Goal: Task Accomplishment & Management: Use online tool/utility

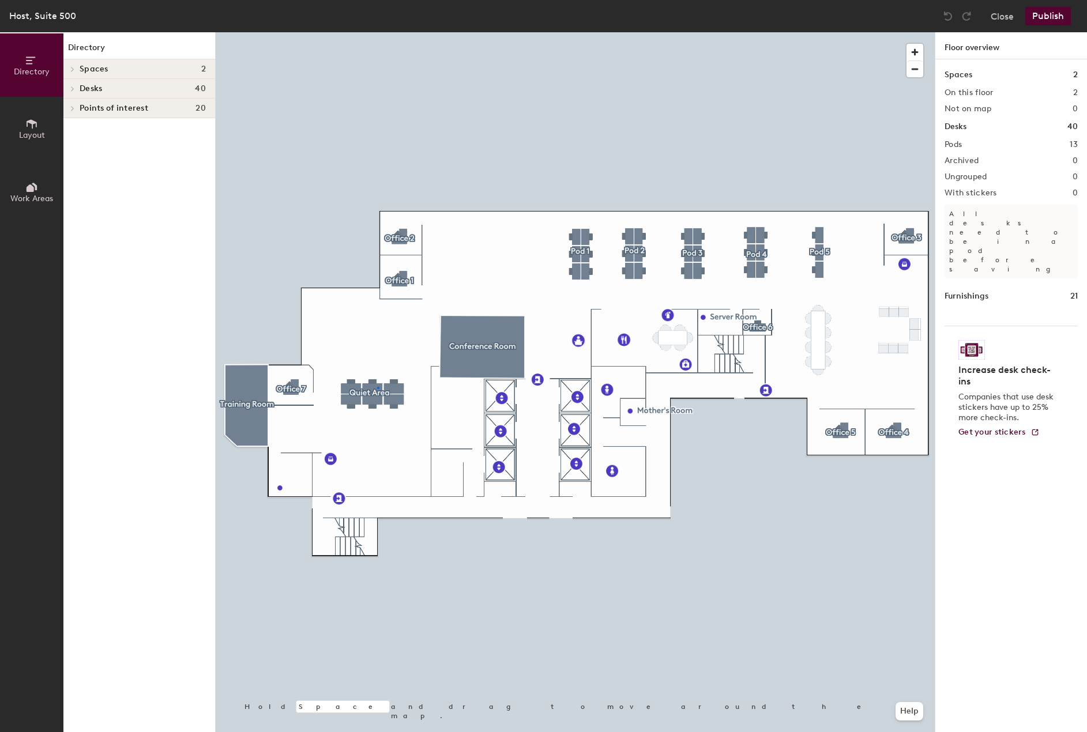
click at [378, 32] on div at bounding box center [575, 32] width 719 height 0
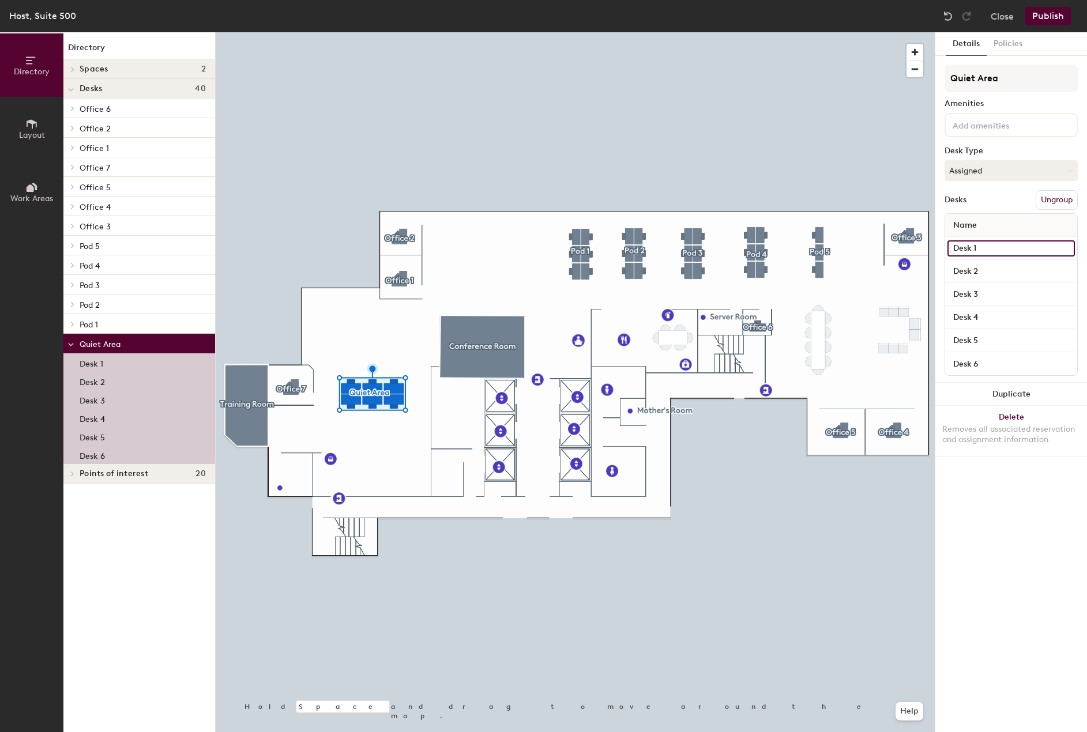
click at [978, 248] on input "Desk 1" at bounding box center [1010, 248] width 127 height 16
click at [979, 247] on input "Desk 1" at bounding box center [1010, 248] width 127 height 16
click at [972, 363] on input "Desk 6" at bounding box center [1010, 364] width 127 height 16
click at [974, 266] on input "Desk 2" at bounding box center [1010, 271] width 127 height 16
click at [974, 289] on input "Desk 3" at bounding box center [1010, 295] width 127 height 16
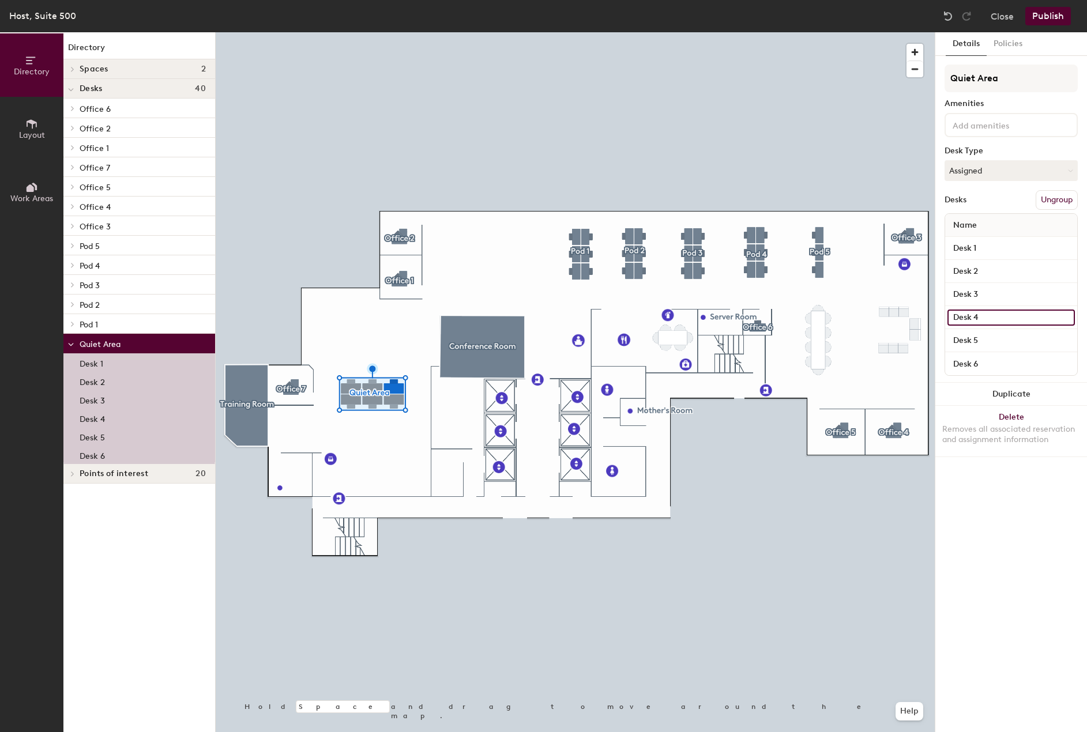
click at [980, 315] on input "Desk 4" at bounding box center [1010, 318] width 127 height 16
click at [980, 319] on input "Desk 4" at bounding box center [1010, 318] width 127 height 16
type input "Desk 1"
click at [987, 338] on input "Desk 5" at bounding box center [1010, 341] width 127 height 16
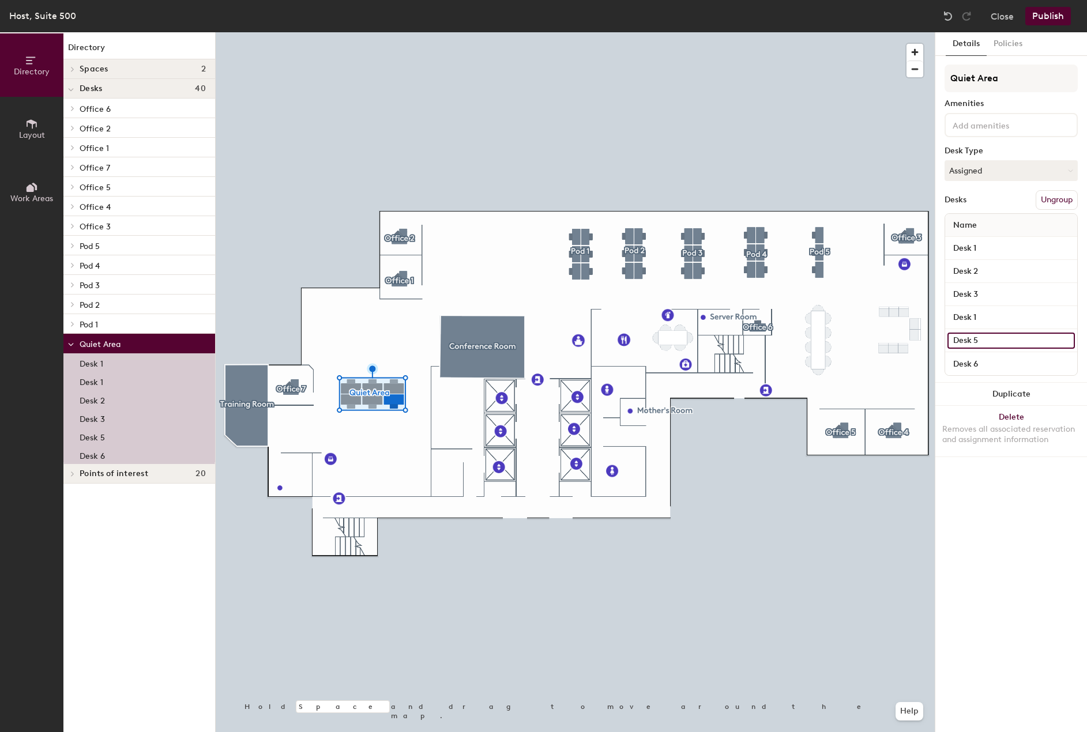
click at [987, 338] on input "Desk 5" at bounding box center [1010, 341] width 127 height 16
type input "Desk 2"
click at [993, 359] on input "Desk 6" at bounding box center [1010, 364] width 127 height 16
click at [992, 364] on input "Desk 6" at bounding box center [1010, 364] width 127 height 16
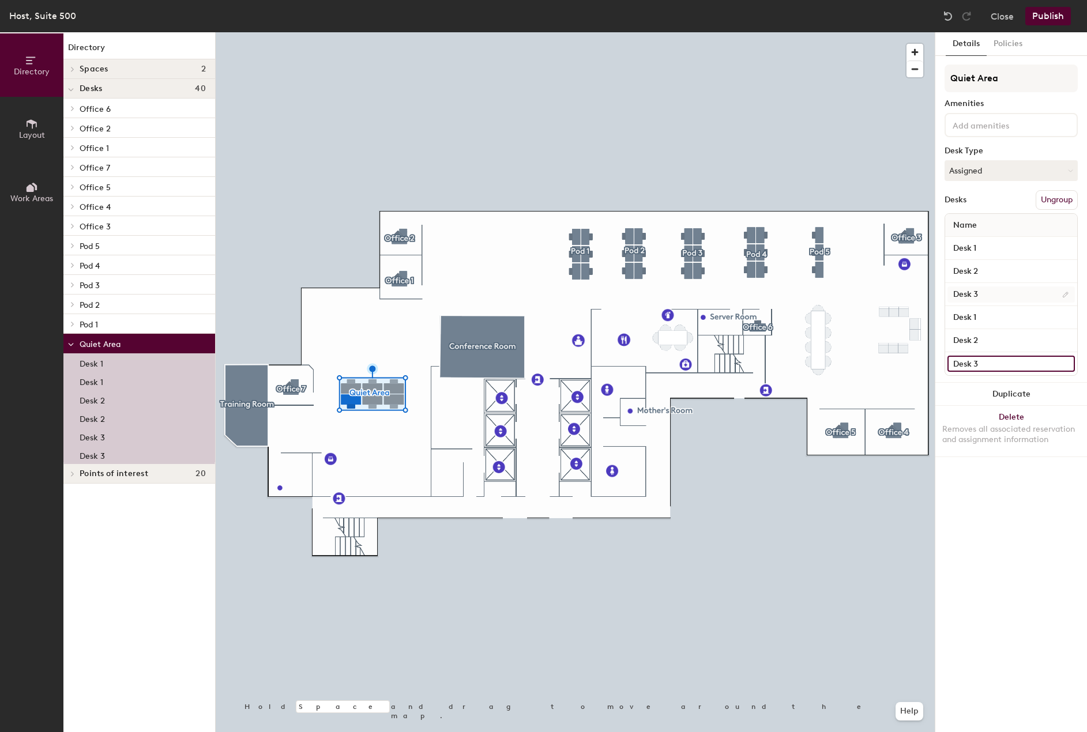
type input "Desk 3"
click at [1005, 294] on input "Desk 3" at bounding box center [1010, 295] width 127 height 16
type input "Desk 4"
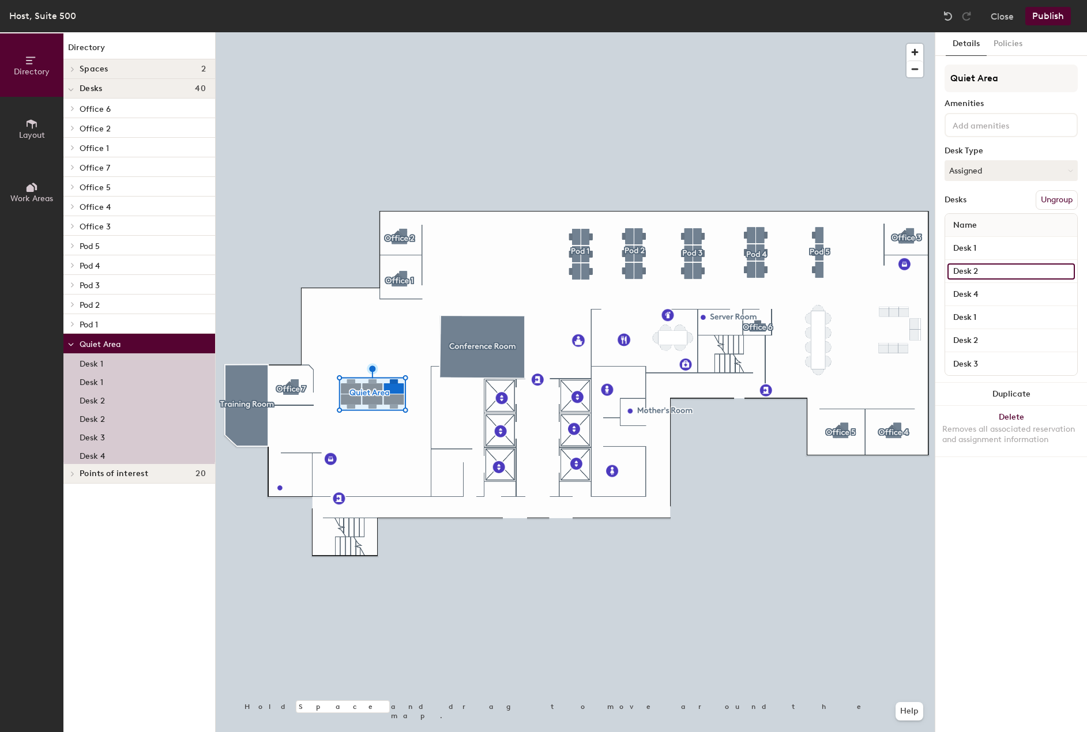
click at [1011, 269] on input "Desk 2" at bounding box center [1010, 271] width 127 height 16
type input "Desk 5"
click at [1003, 247] on input "Desk 1" at bounding box center [1010, 248] width 127 height 16
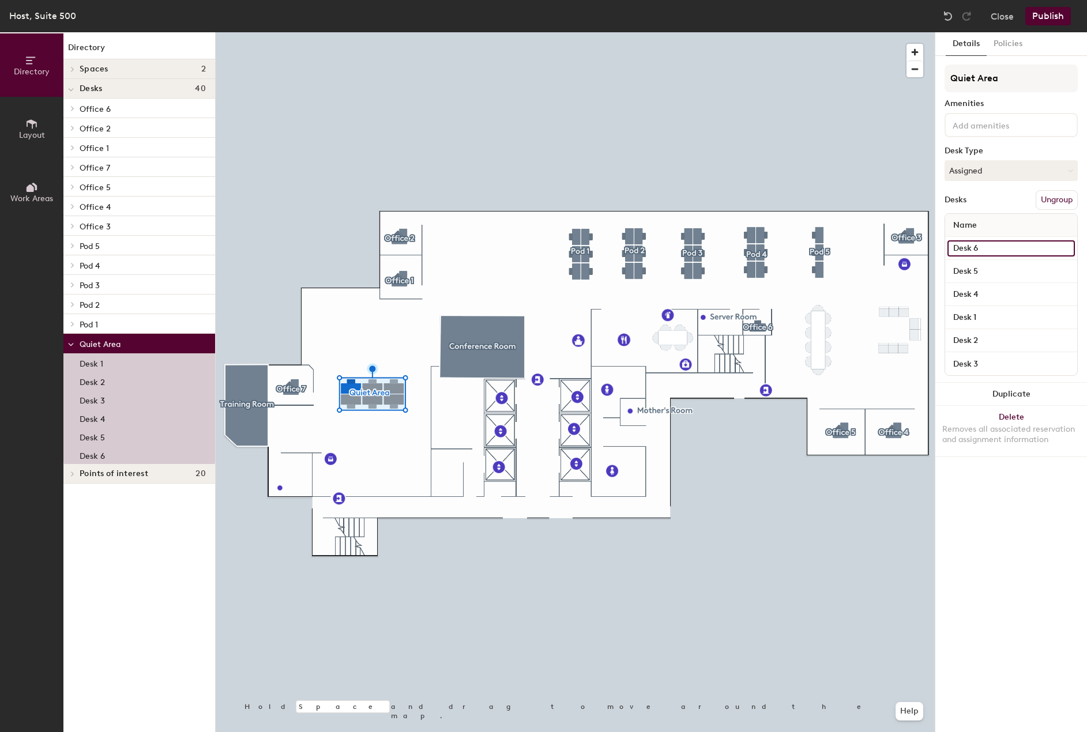
type input "Desk 6"
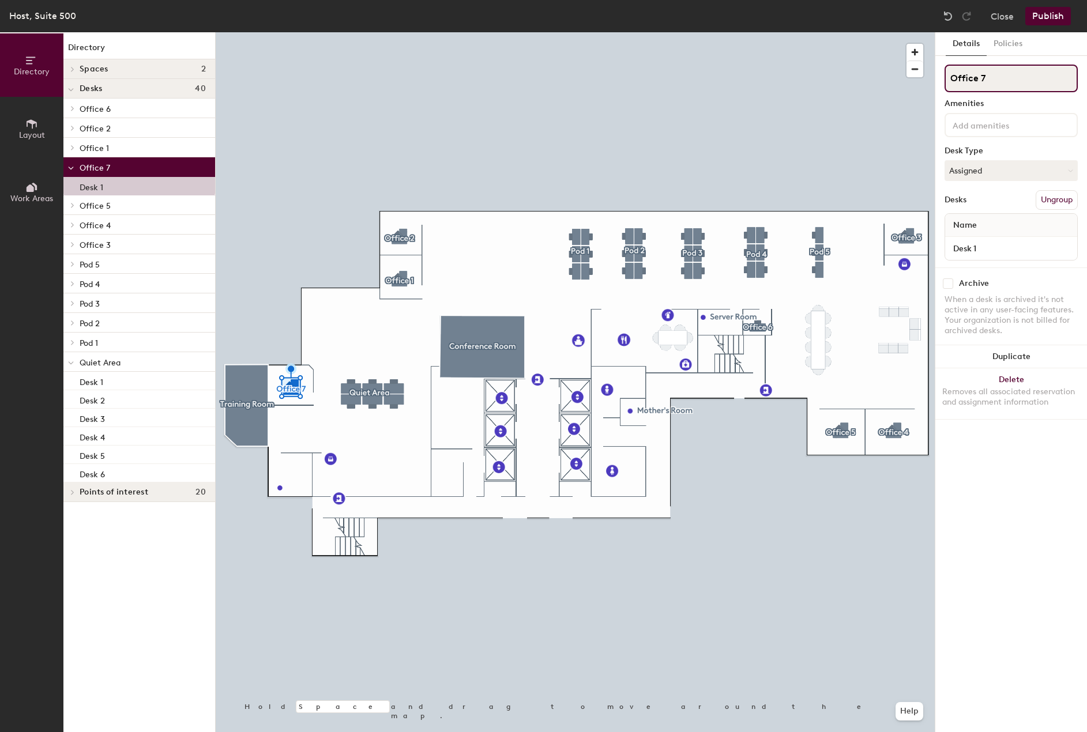
click at [995, 85] on input "Office 7" at bounding box center [1010, 79] width 133 height 28
type input "Office"
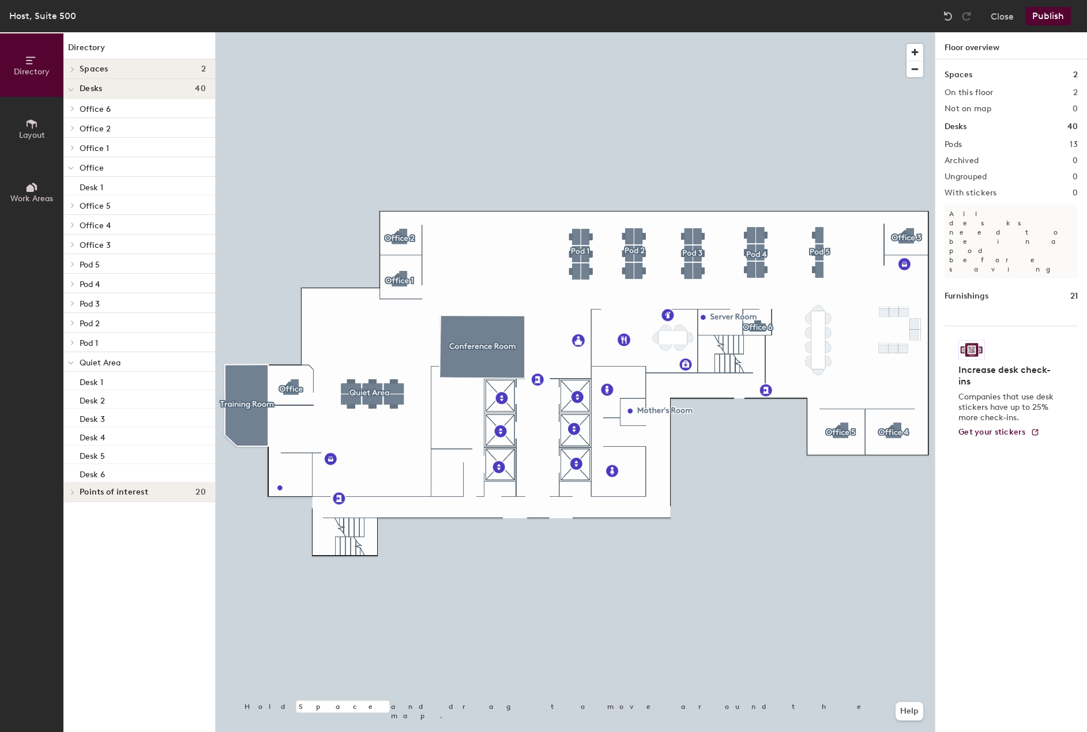
click at [293, 32] on div at bounding box center [575, 32] width 719 height 0
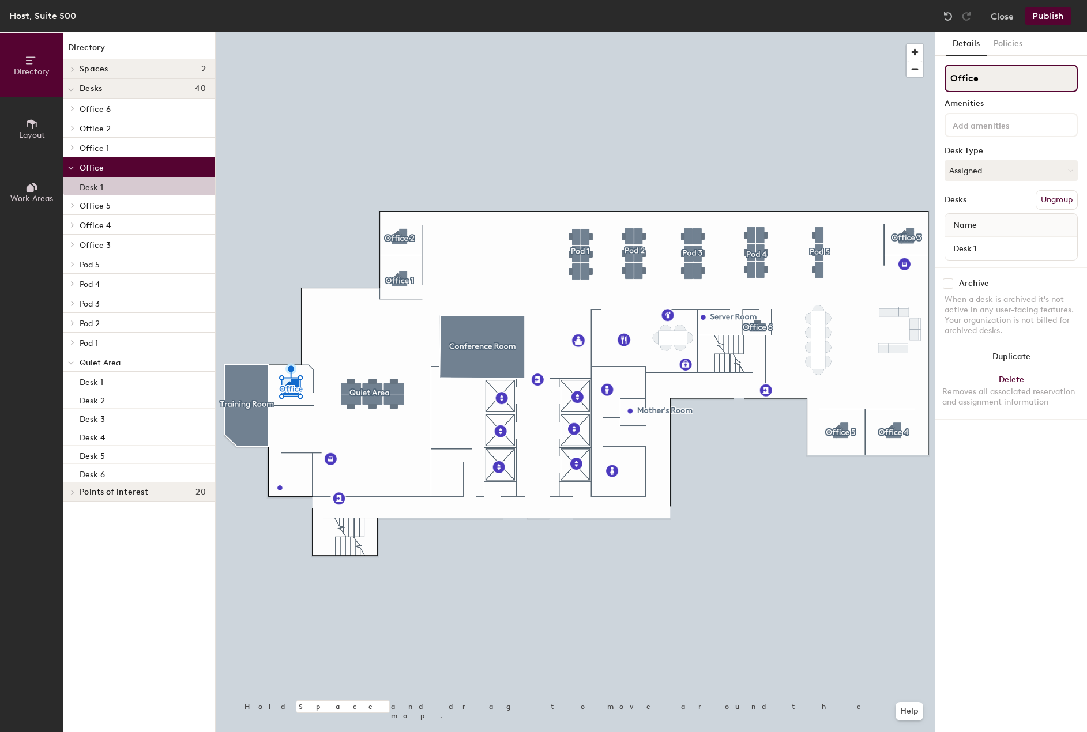
click at [982, 82] on input "Office" at bounding box center [1010, 79] width 133 height 28
type input "Office 1"
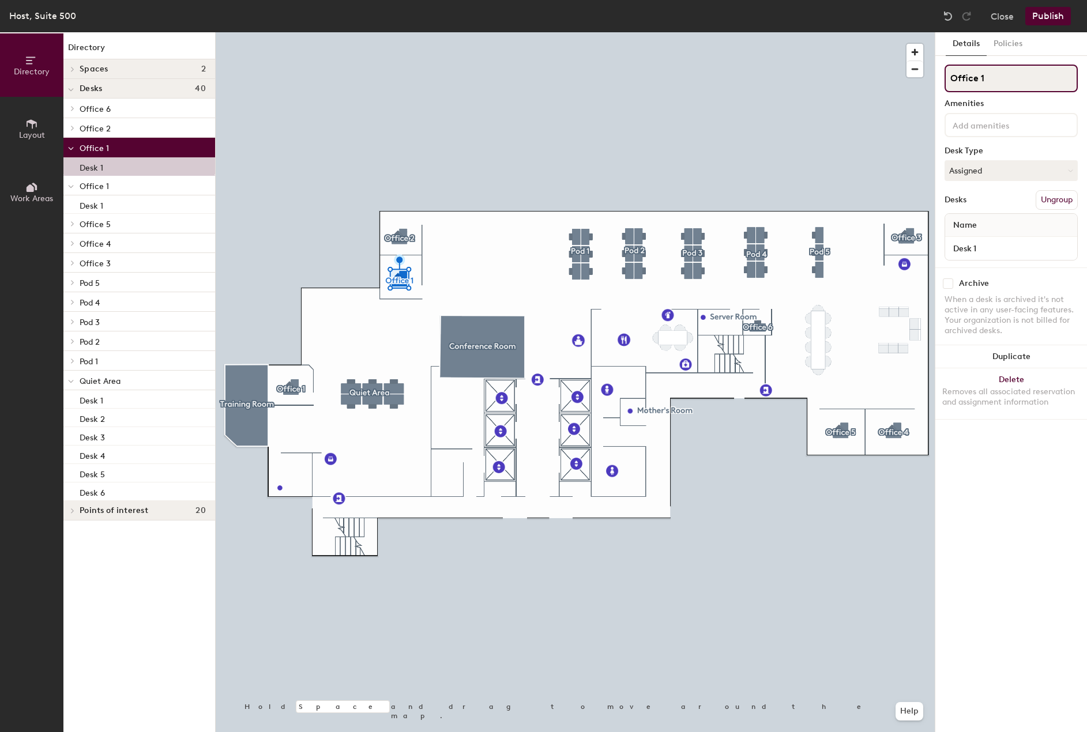
click at [1018, 84] on input "Office 1" at bounding box center [1010, 79] width 133 height 28
type input "Office 2"
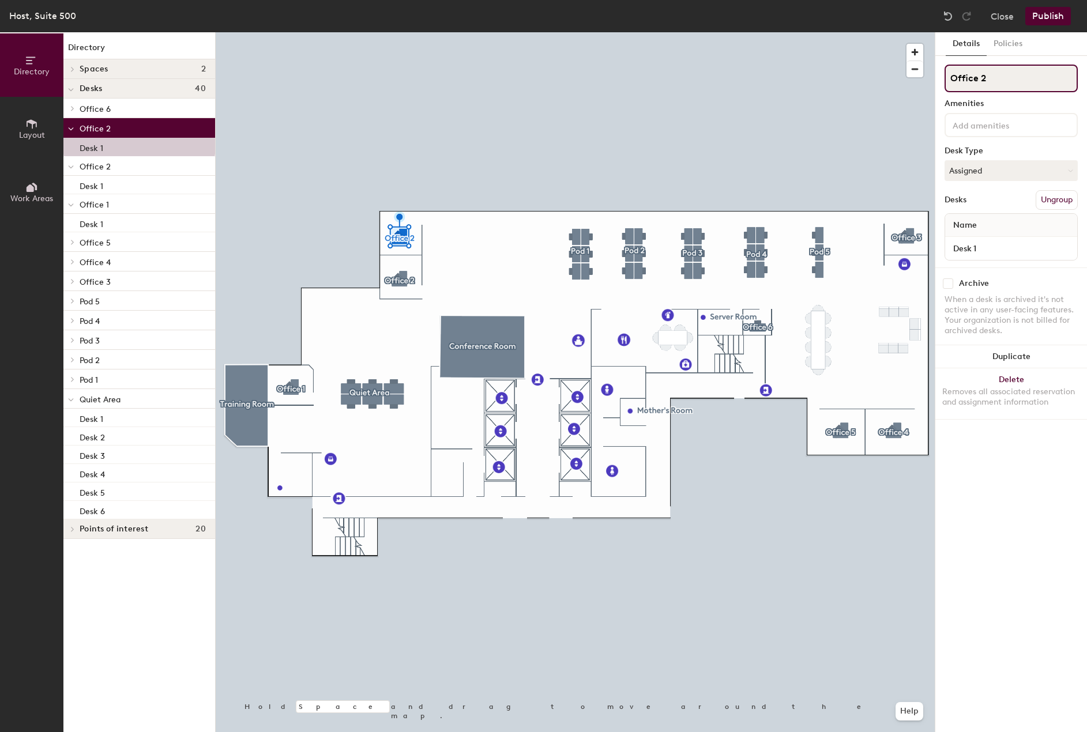
click at [1030, 79] on input "Office 2" at bounding box center [1010, 79] width 133 height 28
type input "Office 3"
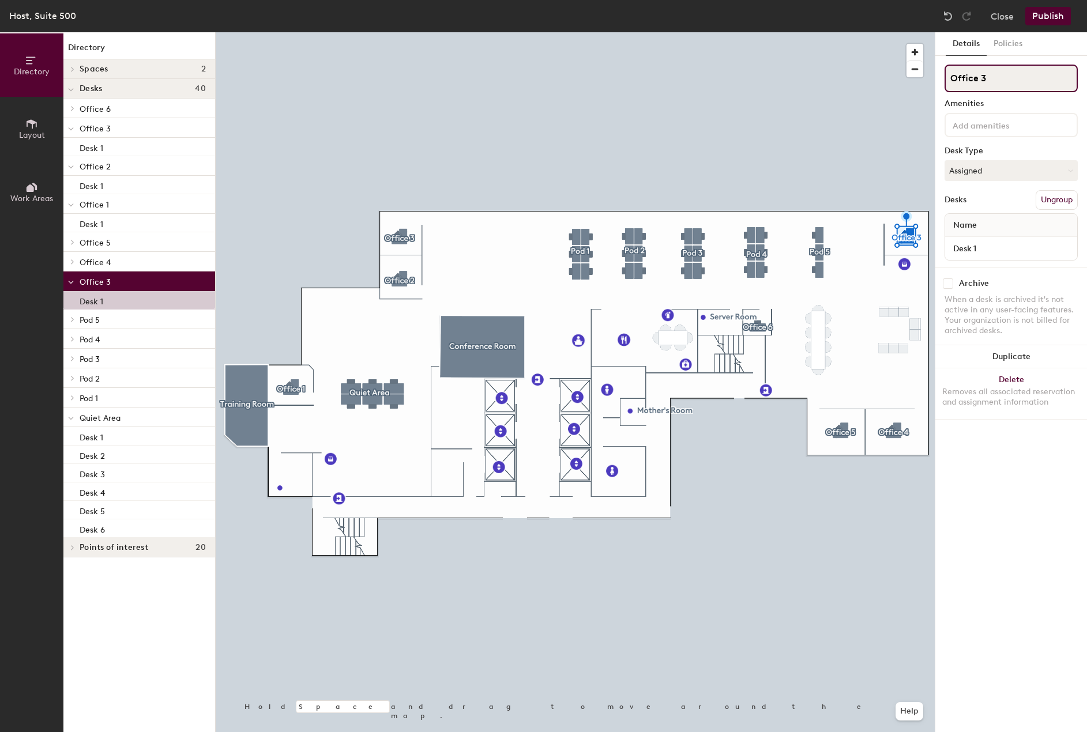
click at [1011, 74] on input "Office 3" at bounding box center [1010, 79] width 133 height 28
type input "Office 4"
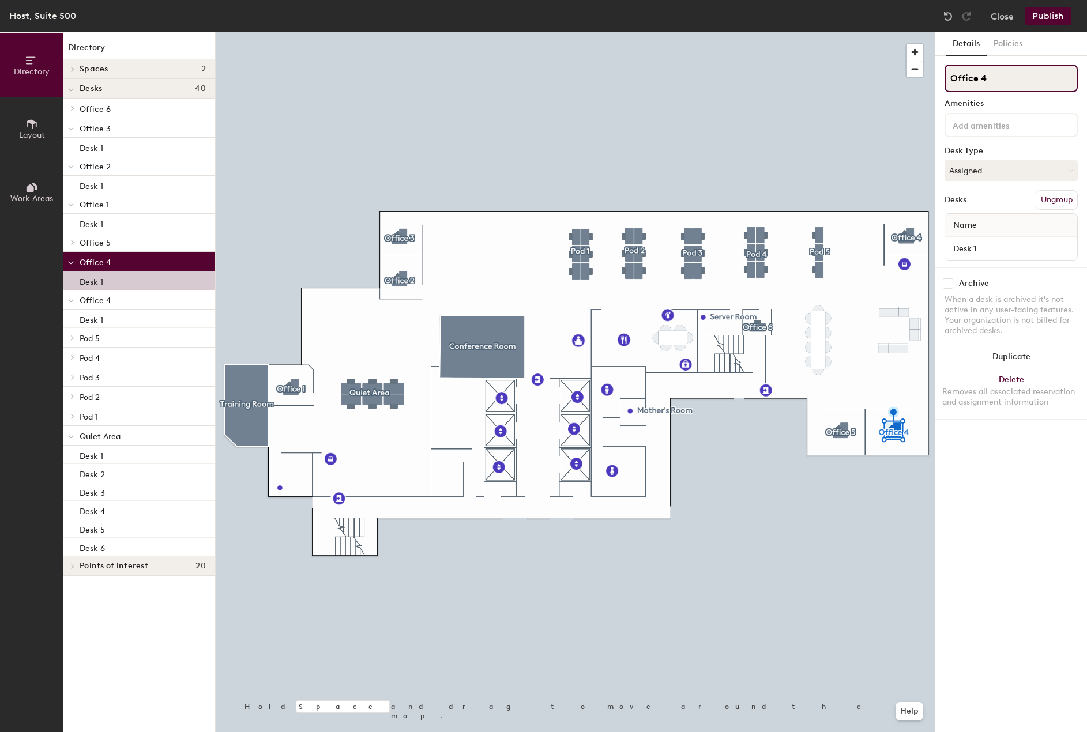
click at [1000, 76] on input "Office 4" at bounding box center [1010, 79] width 133 height 28
type input "Office 5"
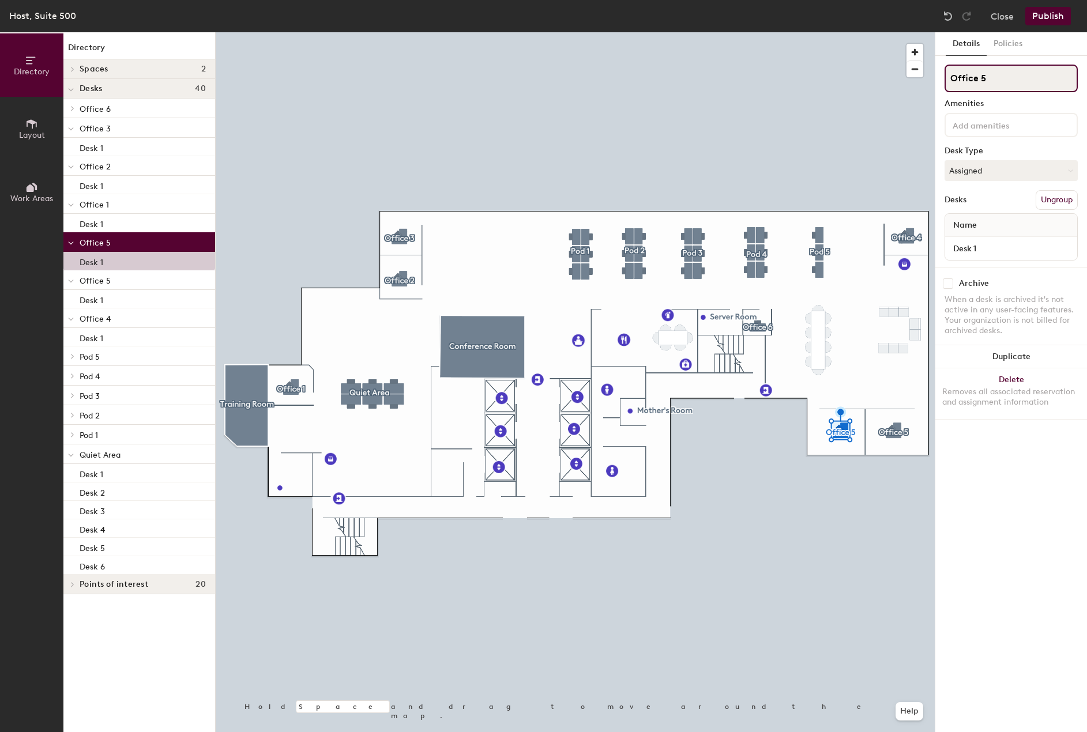
click at [1010, 67] on input "Office 5" at bounding box center [1010, 79] width 133 height 28
type input "Office 6"
click at [750, 32] on div at bounding box center [575, 32] width 719 height 0
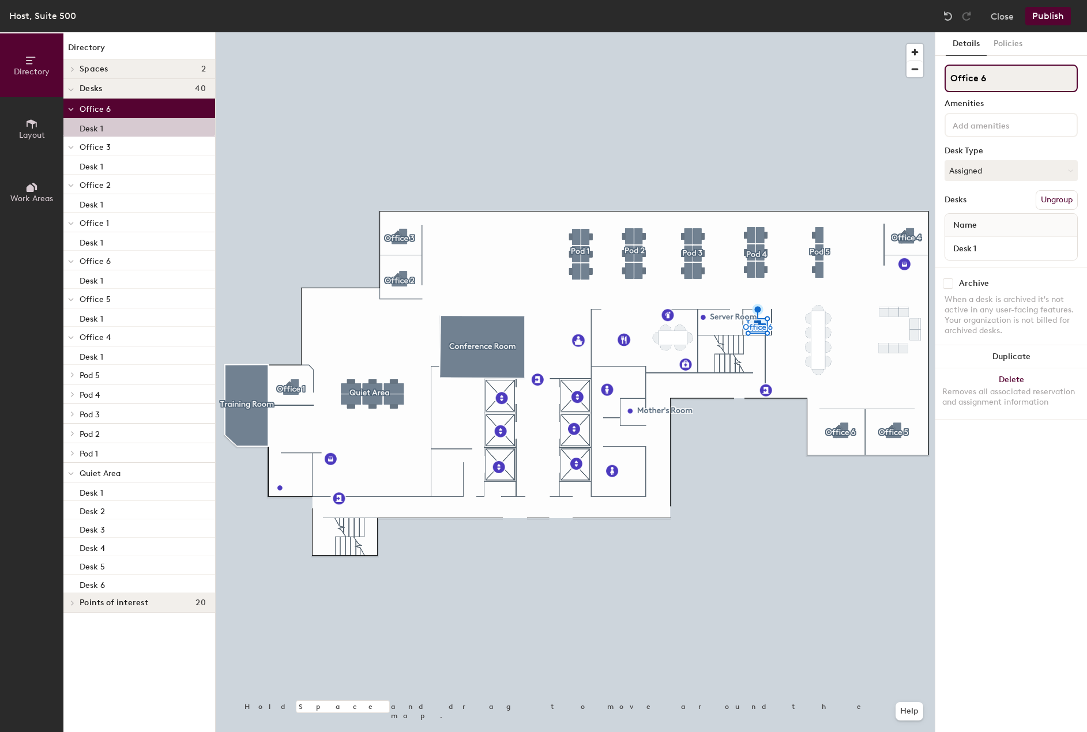
click at [1010, 76] on input "Office 6" at bounding box center [1010, 79] width 133 height 28
type input "Office 7"
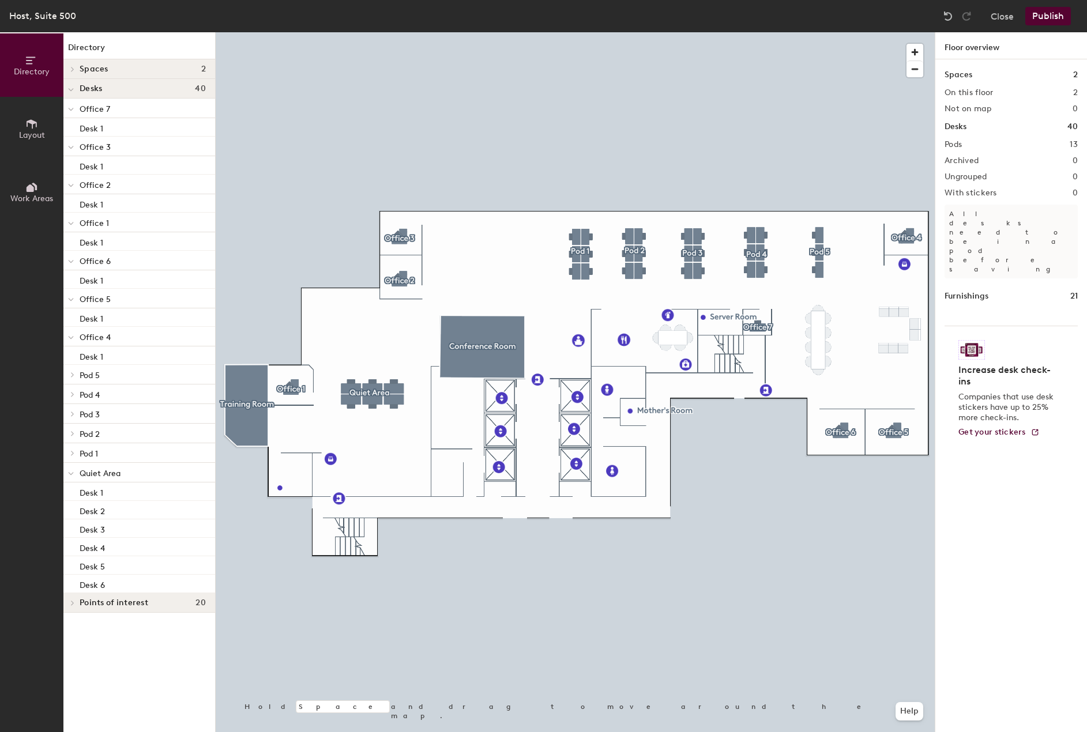
click at [579, 32] on div at bounding box center [575, 32] width 719 height 0
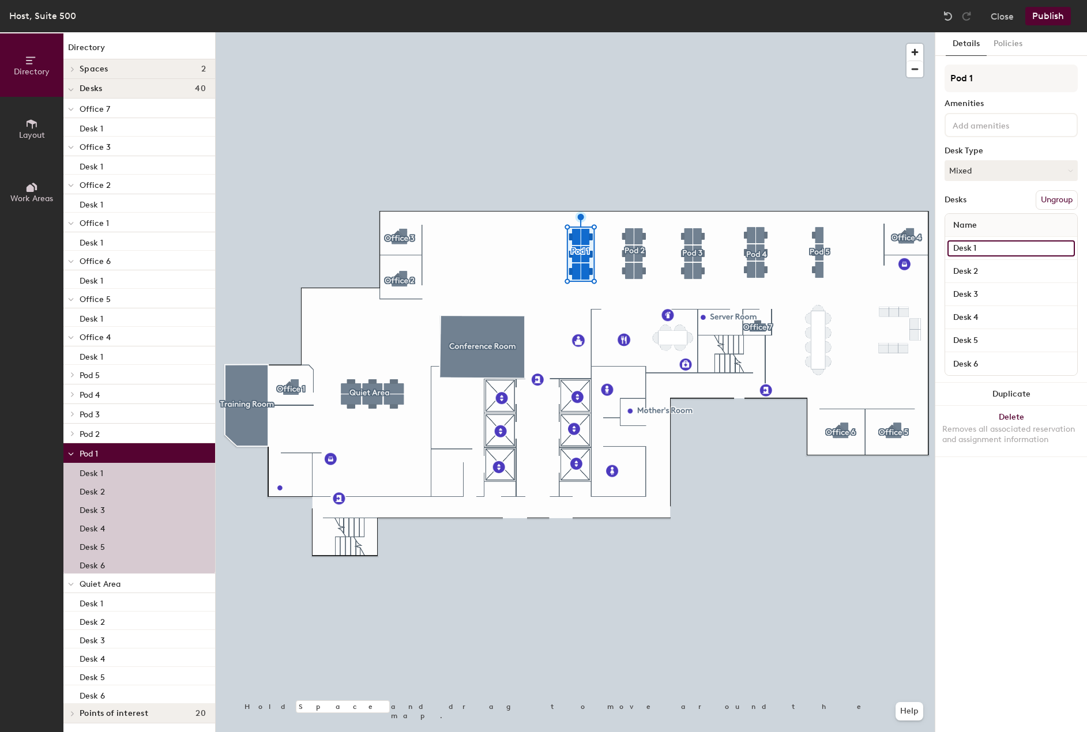
click at [967, 251] on input "Desk 1" at bounding box center [1010, 248] width 127 height 16
click at [976, 319] on input "Desk 4" at bounding box center [1010, 318] width 127 height 16
click at [977, 295] on input "Desk 3" at bounding box center [1010, 295] width 127 height 16
click at [983, 269] on input "Desk 2" at bounding box center [1010, 271] width 127 height 16
click at [983, 368] on input "Desk 6" at bounding box center [1010, 364] width 127 height 16
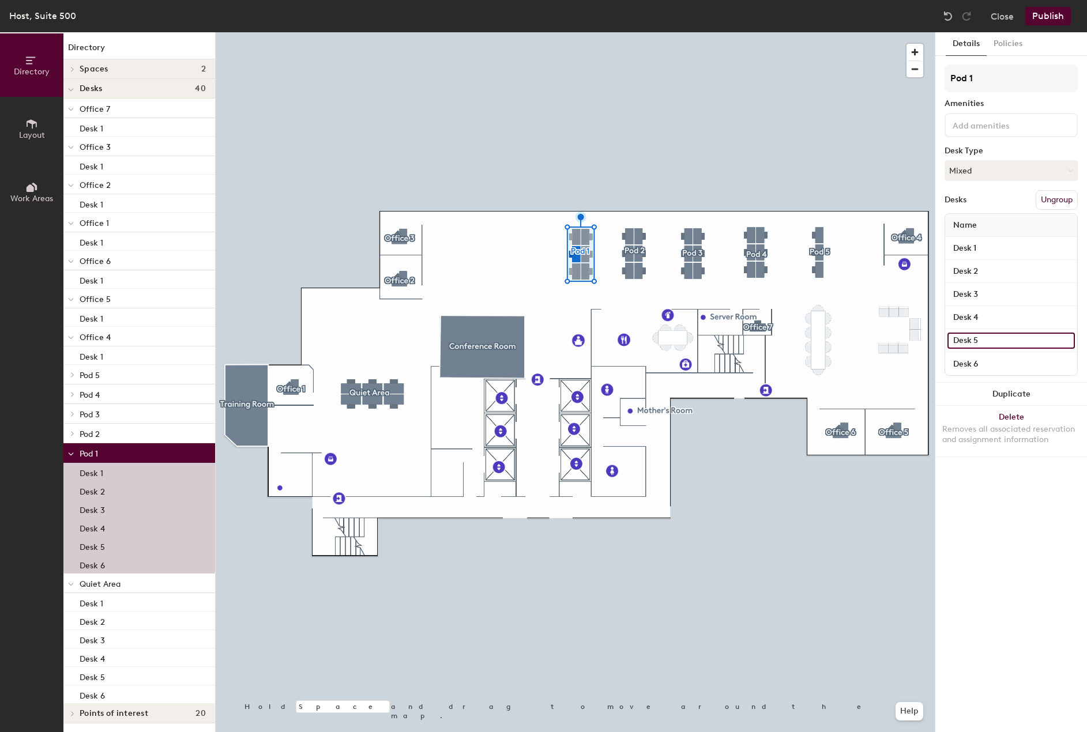
click at [976, 334] on input "Desk 5" at bounding box center [1010, 341] width 127 height 16
click at [980, 341] on input "Desk 5" at bounding box center [1010, 341] width 127 height 16
type input "Desk 7"
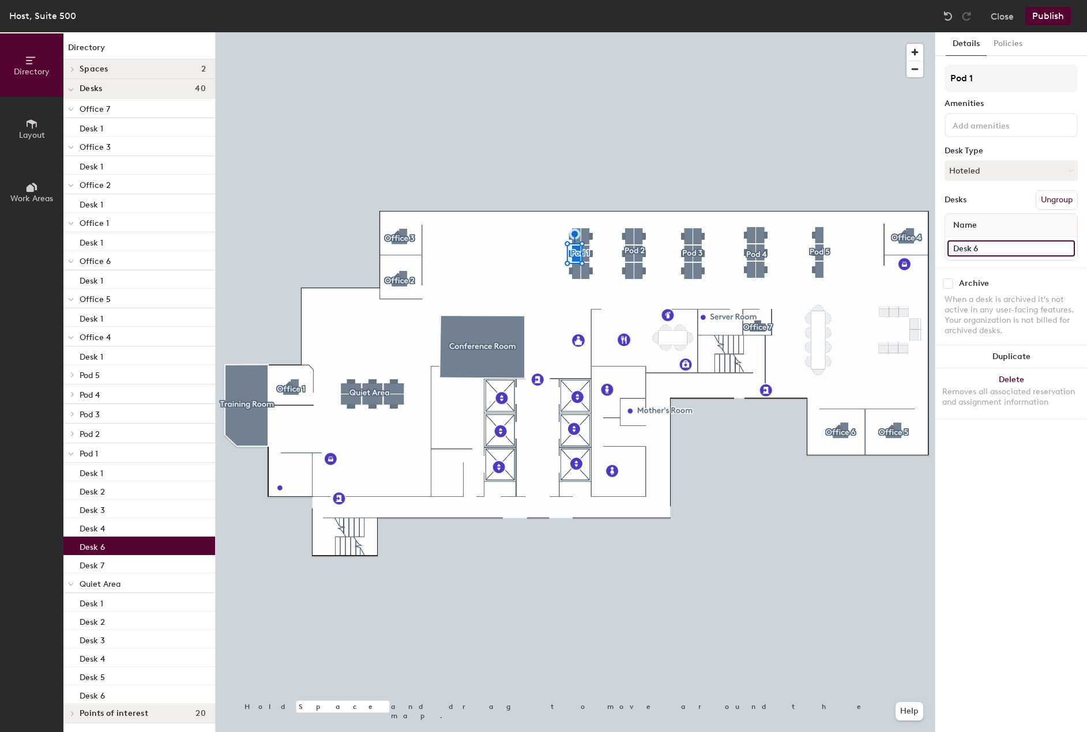
click at [999, 245] on input "Desk 6" at bounding box center [1010, 248] width 127 height 16
type input "Desk 8"
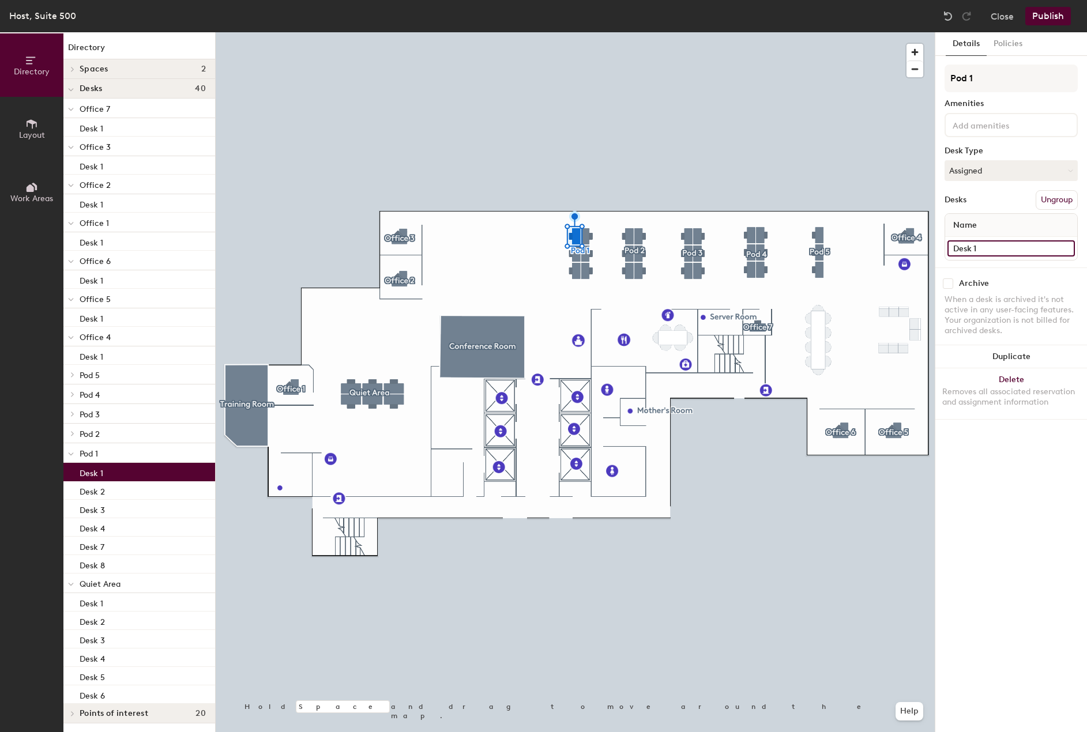
click at [978, 251] on input "Desk 1" at bounding box center [1010, 248] width 127 height 16
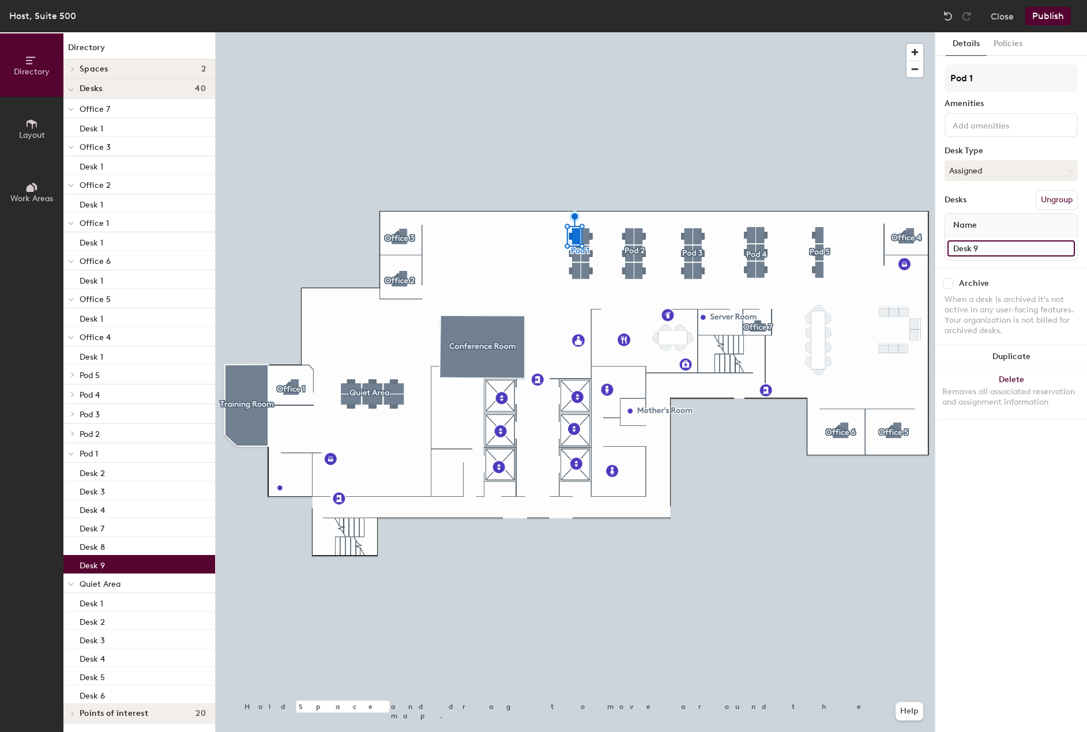
type input "Desk 9"
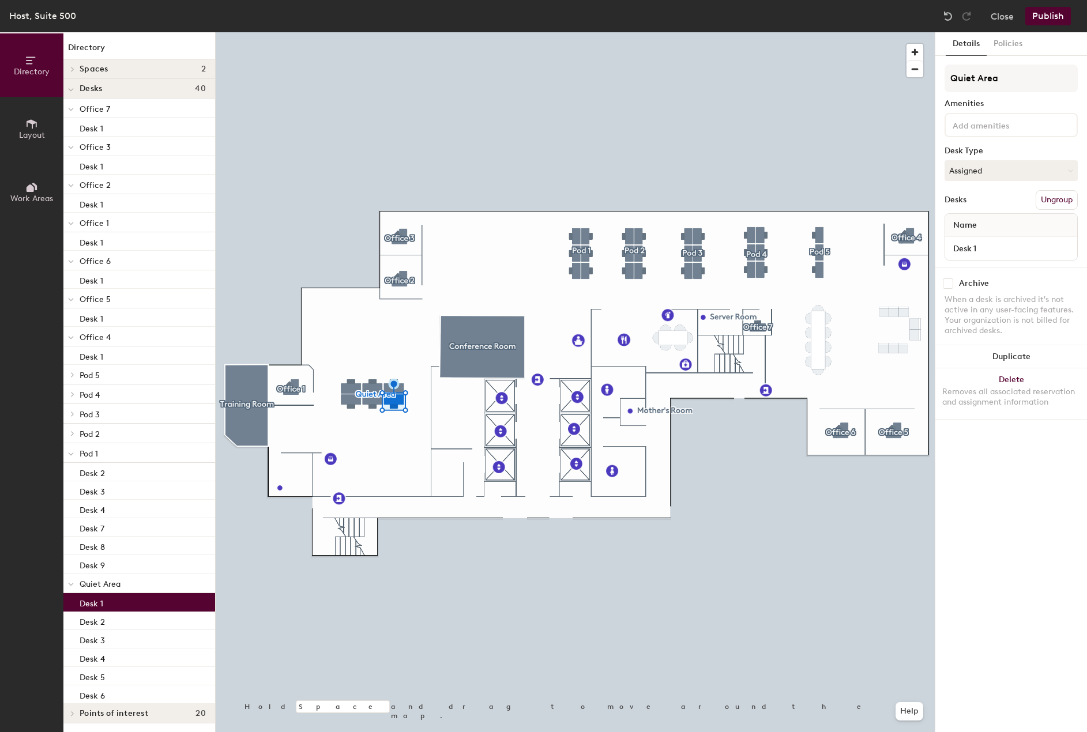
click at [377, 32] on div at bounding box center [575, 32] width 719 height 0
click at [345, 32] on div at bounding box center [575, 32] width 719 height 0
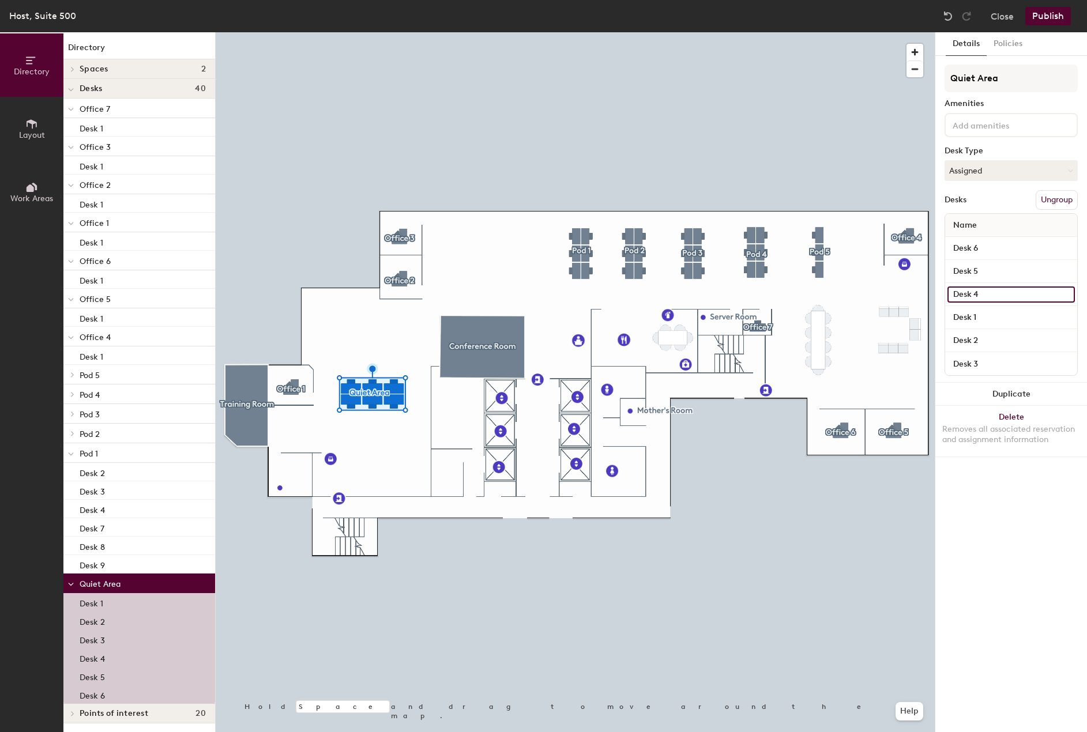
click at [993, 295] on input "Desk 4" at bounding box center [1010, 295] width 127 height 16
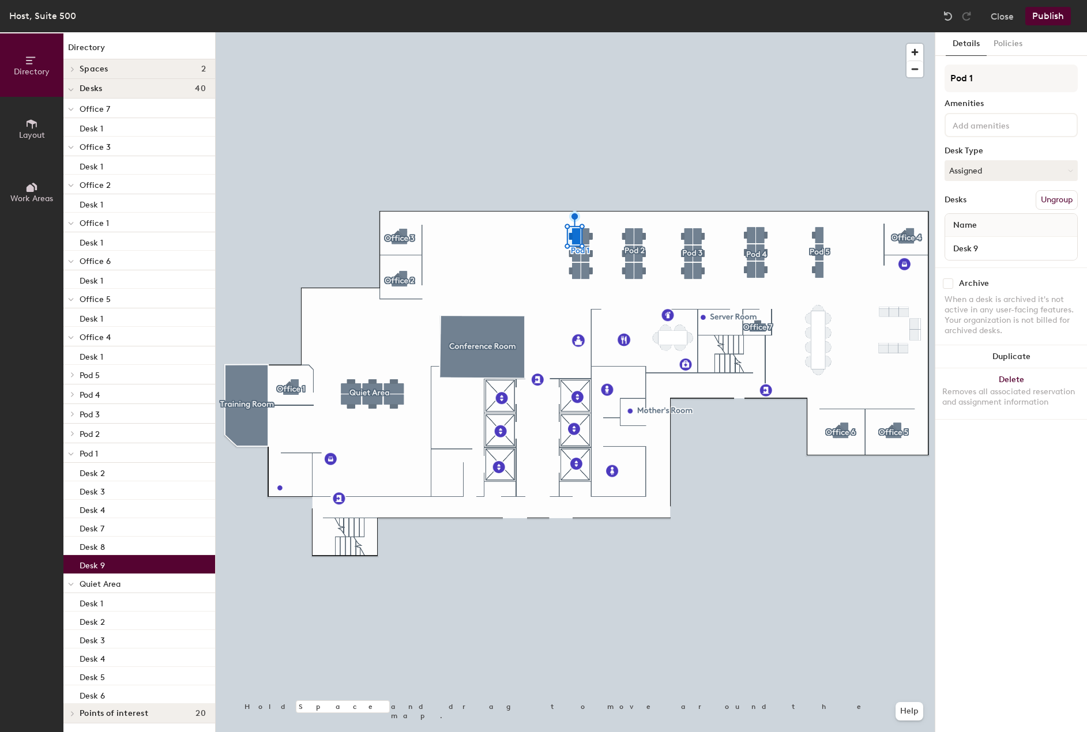
click at [588, 32] on div at bounding box center [575, 32] width 719 height 0
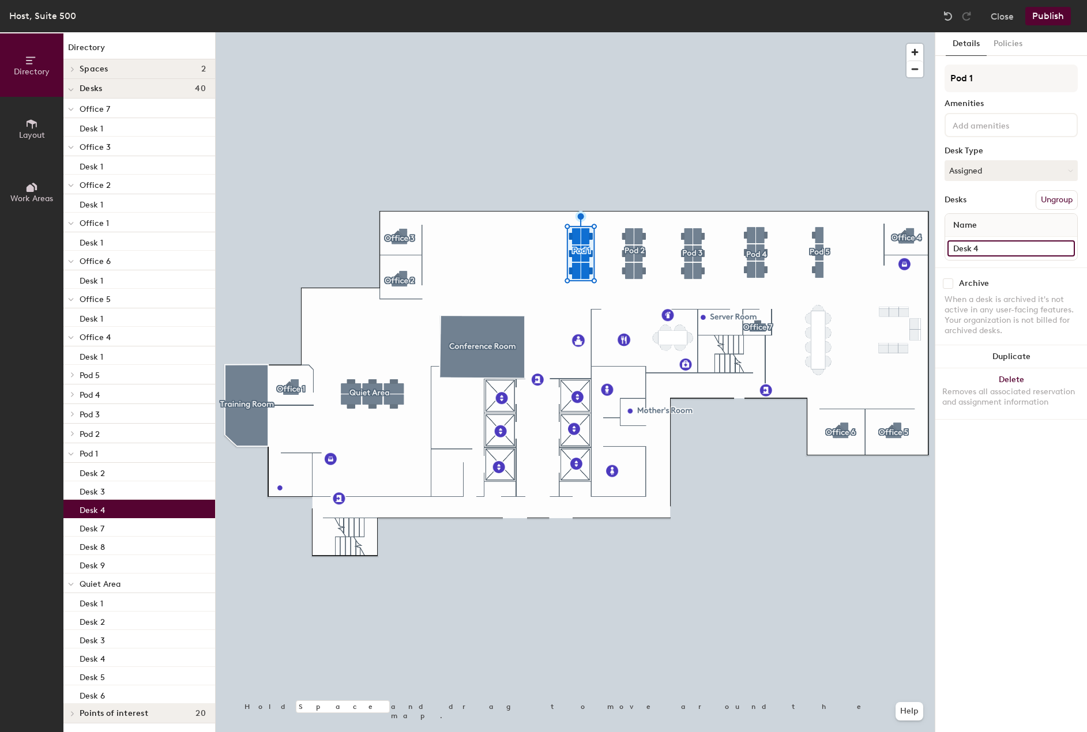
click at [992, 244] on input "Desk 4" at bounding box center [1010, 248] width 127 height 16
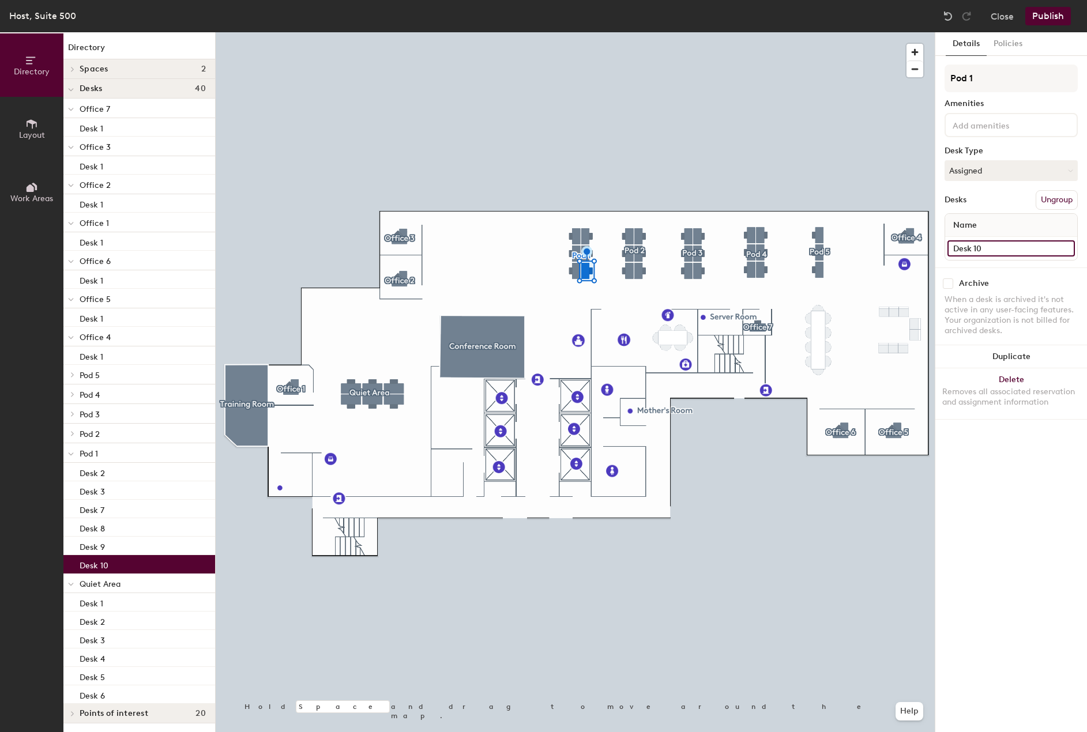
type input "Desk 10"
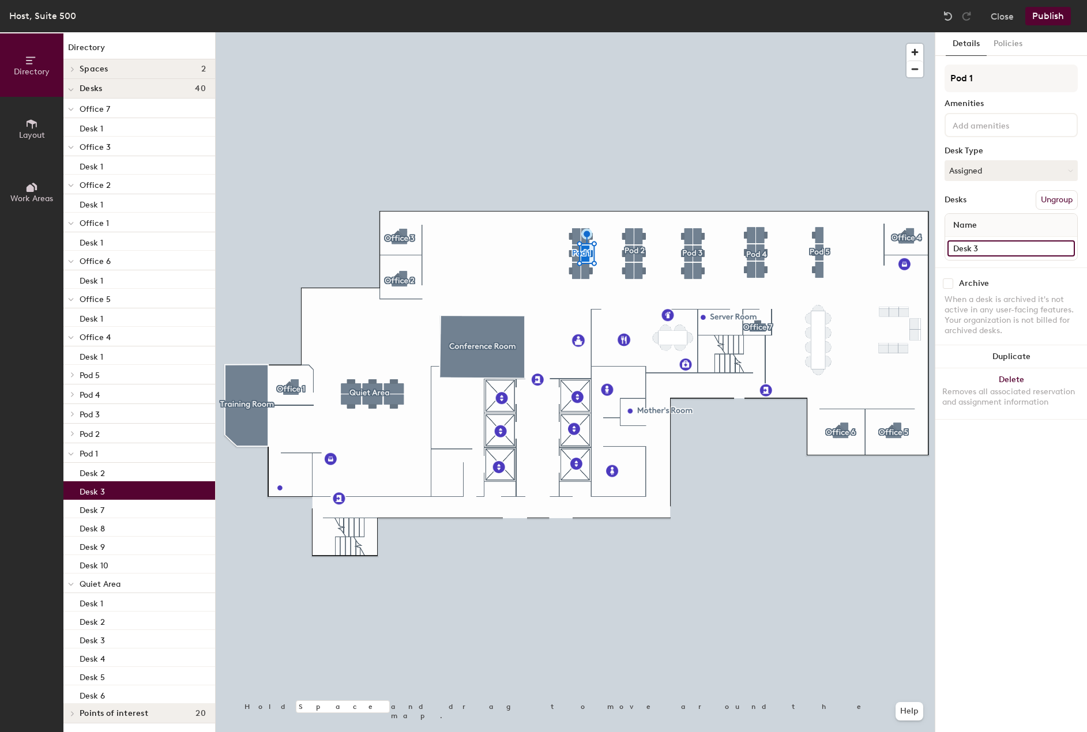
click at [985, 248] on input "Desk 3" at bounding box center [1010, 248] width 127 height 16
type input "Desk 11"
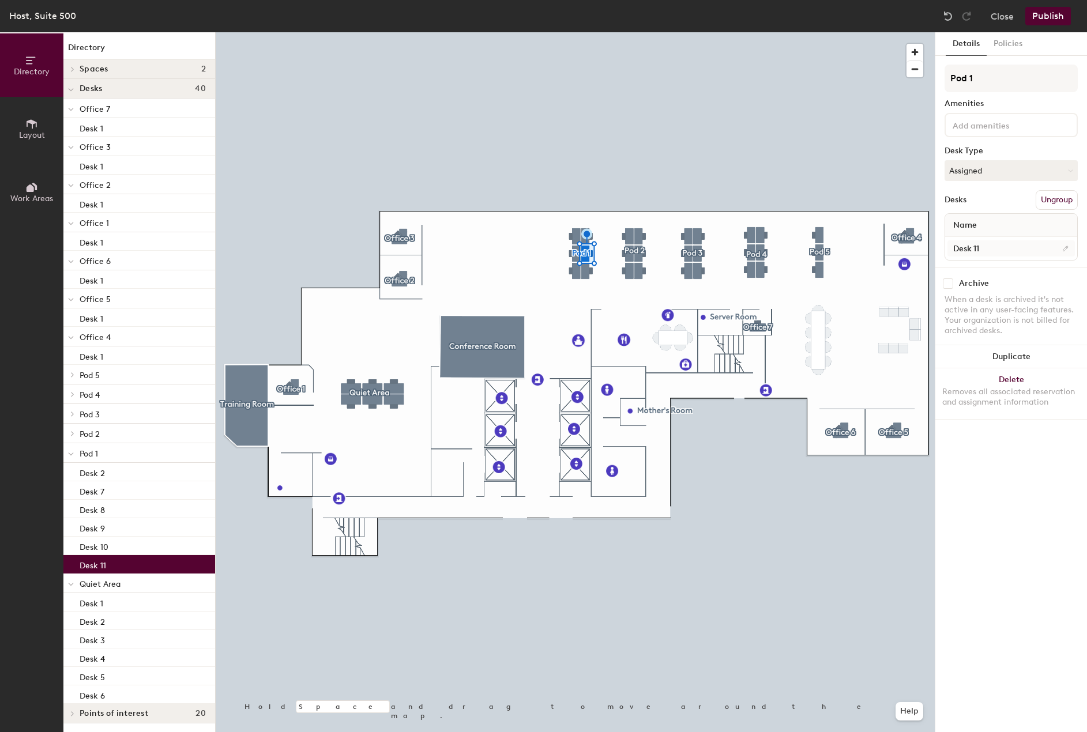
click at [596, 32] on div at bounding box center [575, 32] width 719 height 0
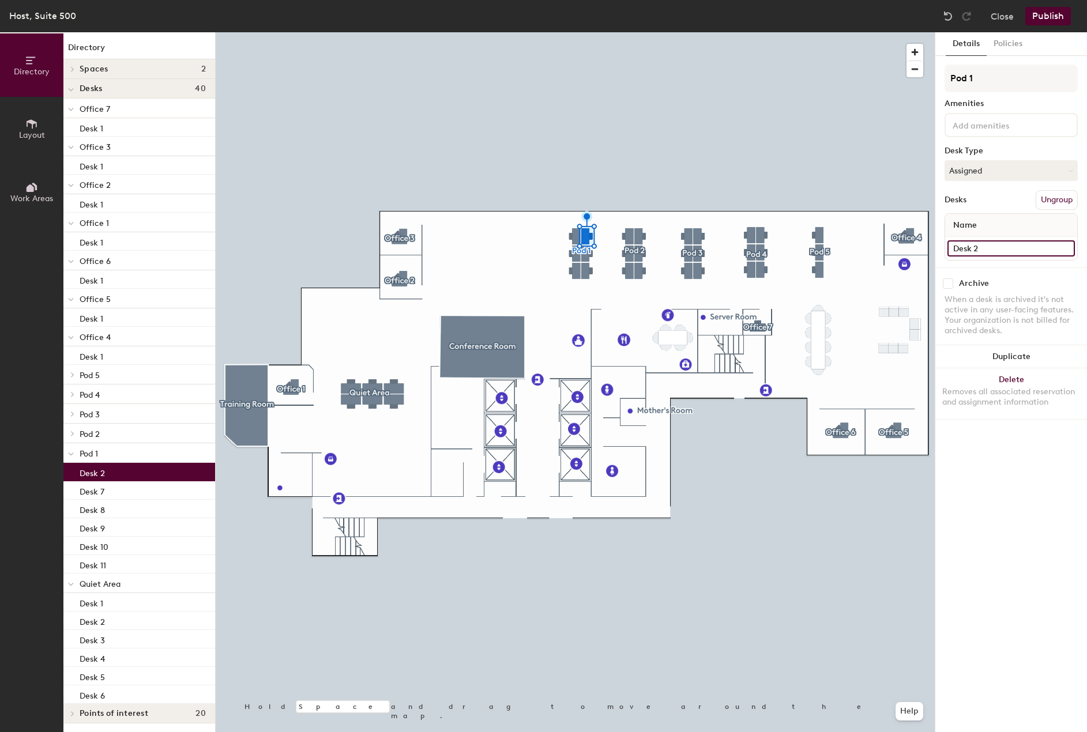
drag, startPoint x: 1017, startPoint y: 243, endPoint x: 1009, endPoint y: 246, distance: 8.8
click at [1017, 243] on input "Desk 2" at bounding box center [1010, 248] width 127 height 16
click at [973, 246] on input "Desk 2" at bounding box center [1010, 248] width 127 height 16
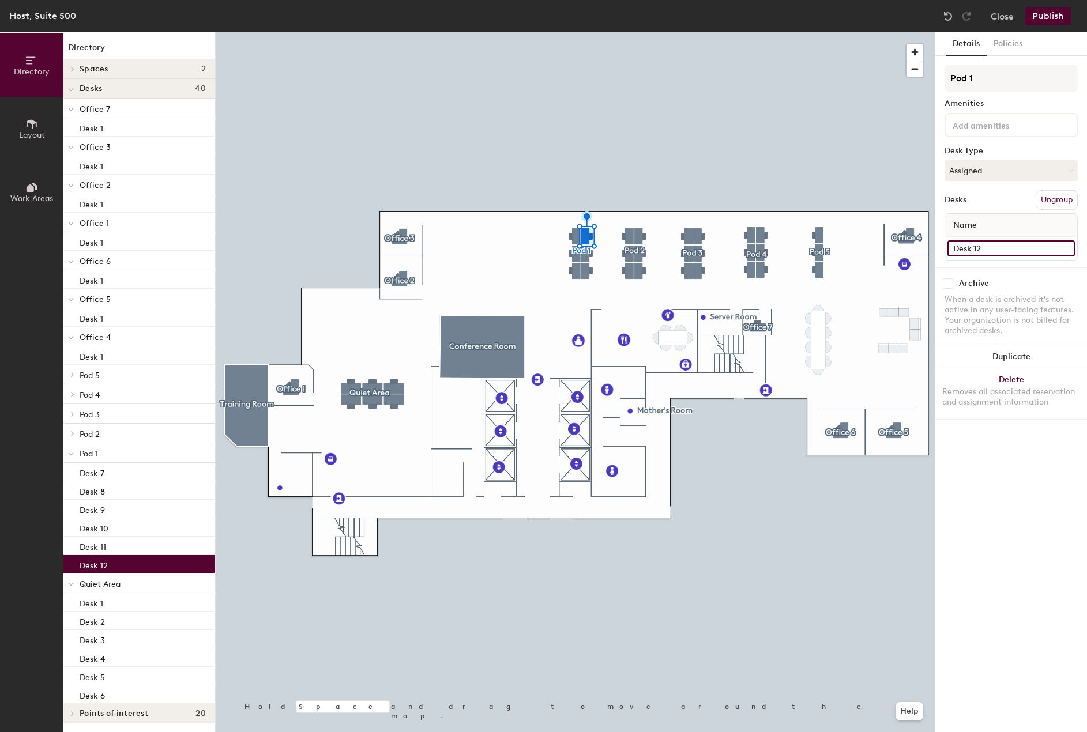
type input "Desk 12"
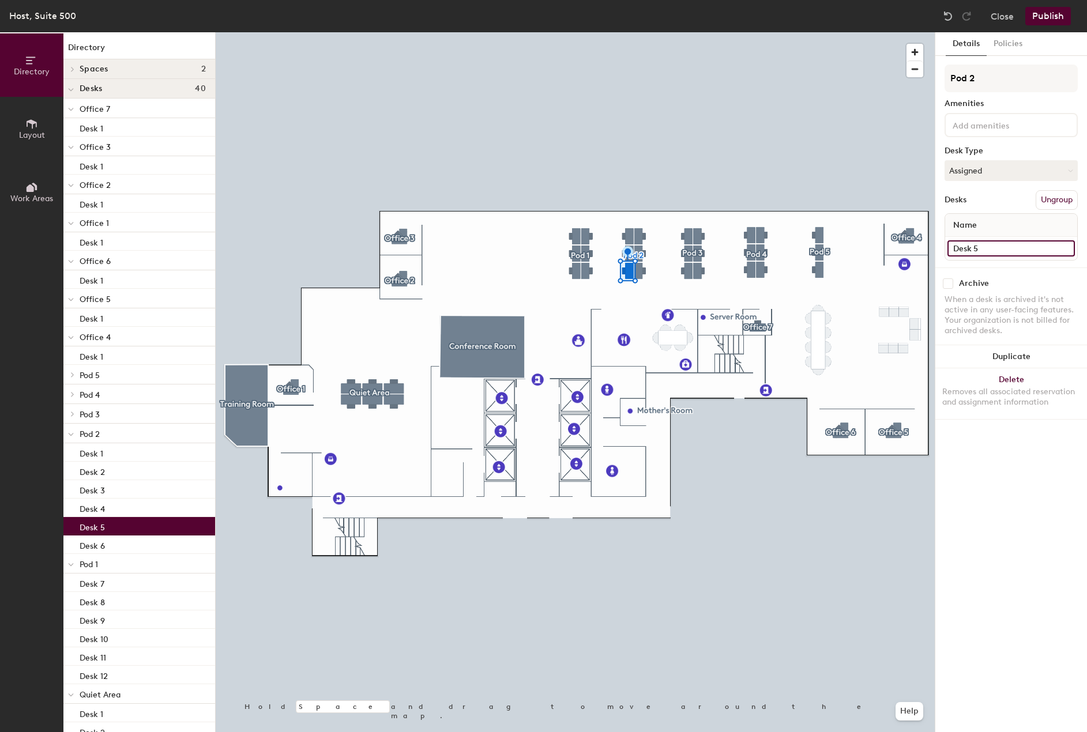
click at [1016, 250] on input "Desk 5" at bounding box center [1010, 248] width 127 height 16
type input "Desk 13"
click at [992, 249] on input "Desk 6" at bounding box center [1010, 248] width 127 height 16
type input "Desk 14"
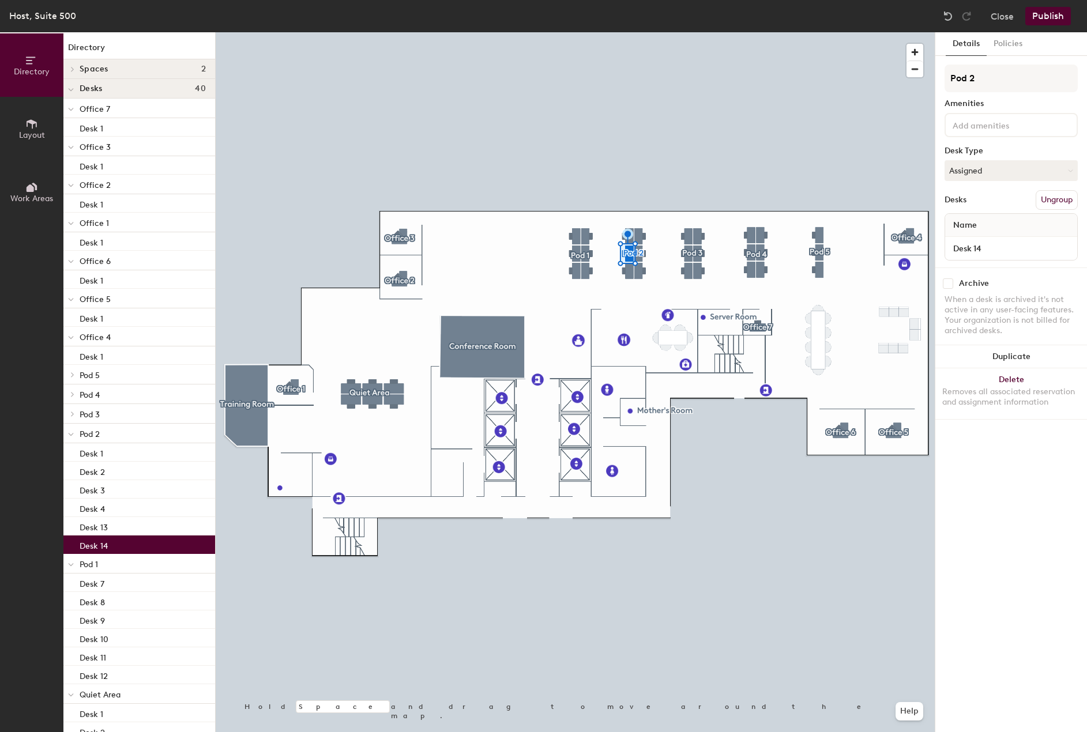
click at [649, 32] on div at bounding box center [575, 32] width 719 height 0
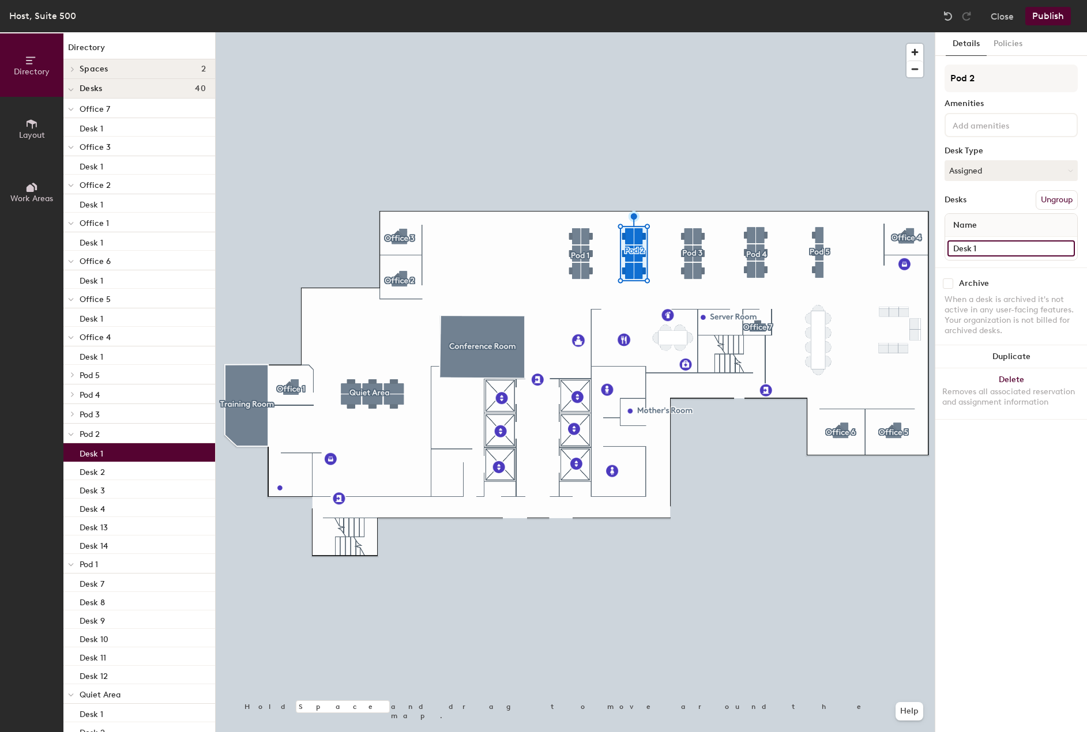
click at [1002, 248] on input "Desk 1" at bounding box center [1010, 248] width 127 height 16
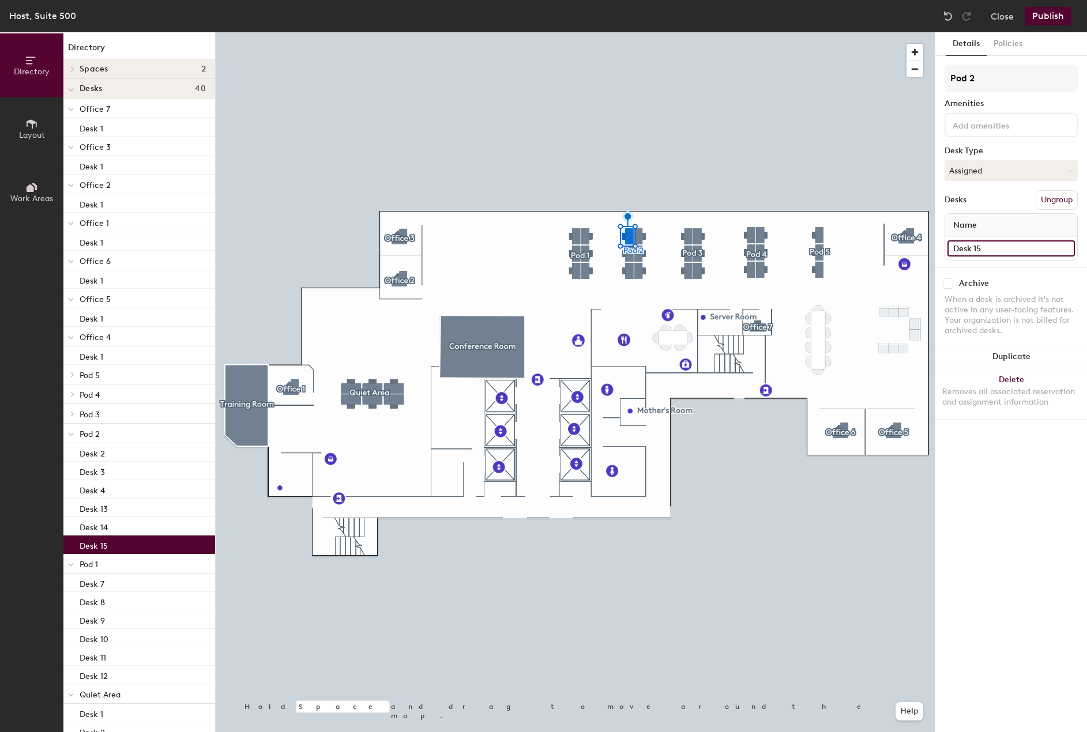
type input "Desk 15"
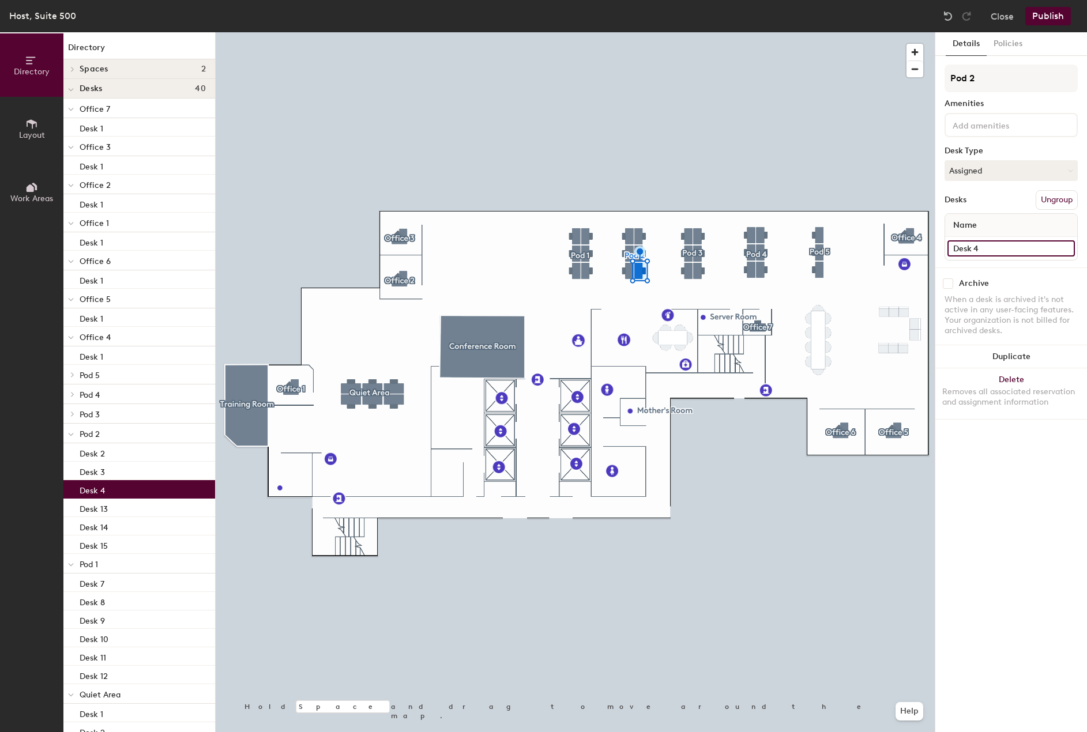
click at [995, 249] on input "Desk 4" at bounding box center [1010, 248] width 127 height 16
type input "Desk 16"
click at [998, 247] on input "Desk 3" at bounding box center [1010, 248] width 127 height 16
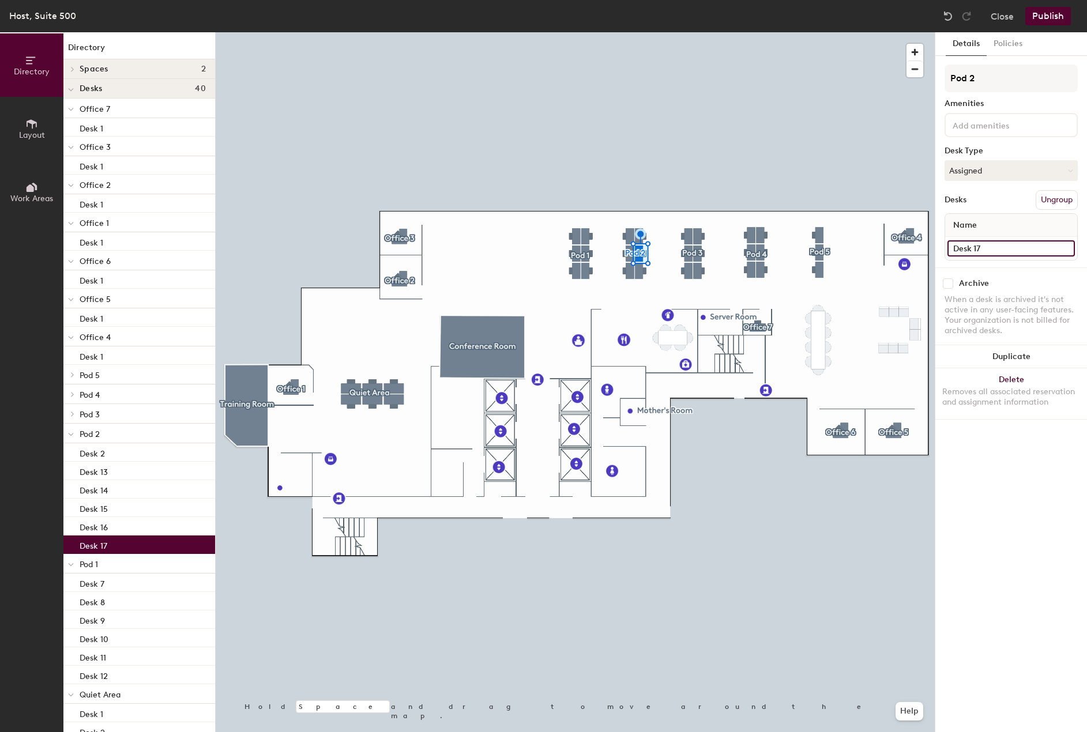
type input "Desk 17"
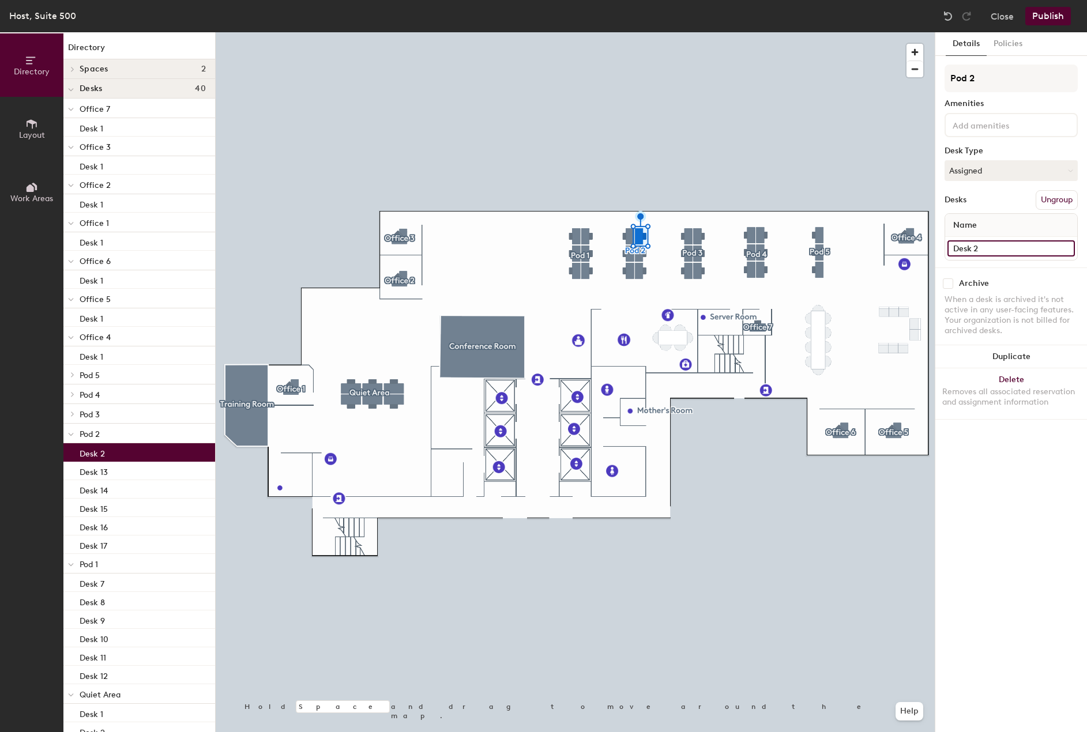
click at [1010, 249] on input "Desk 2" at bounding box center [1010, 248] width 127 height 16
type input "Desk 18"
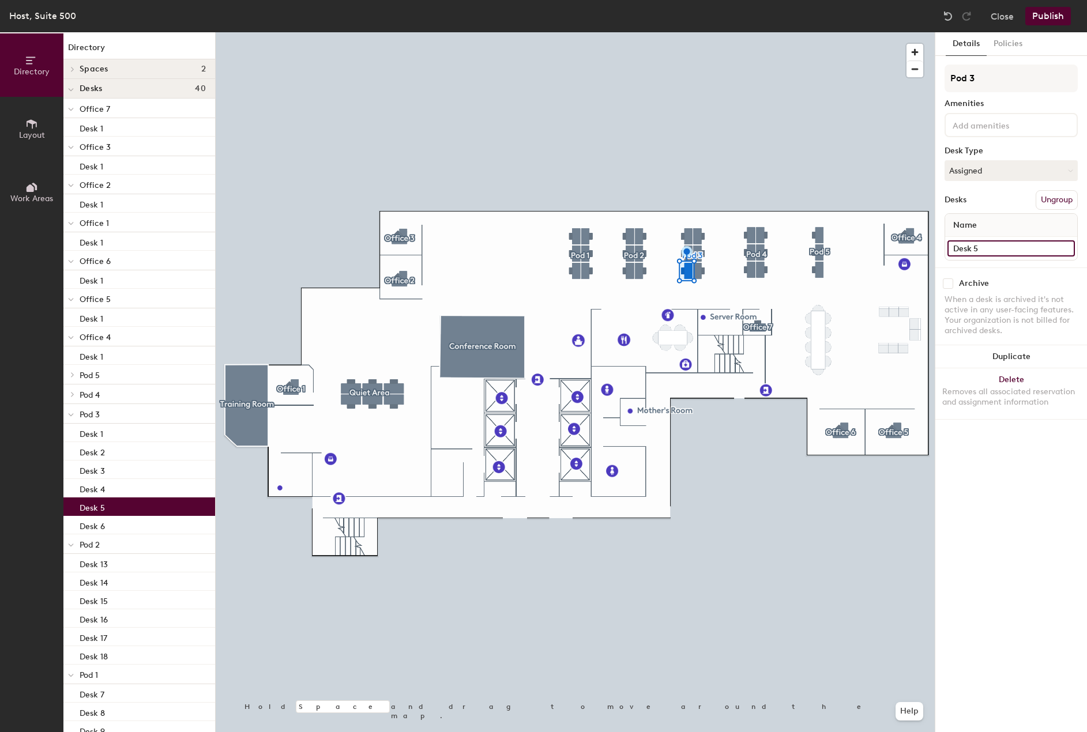
click at [993, 246] on input "Desk 5" at bounding box center [1010, 248] width 127 height 16
type input "Desk 19"
click at [989, 244] on input "Desk 6" at bounding box center [1010, 248] width 127 height 16
type input "Desk 20"
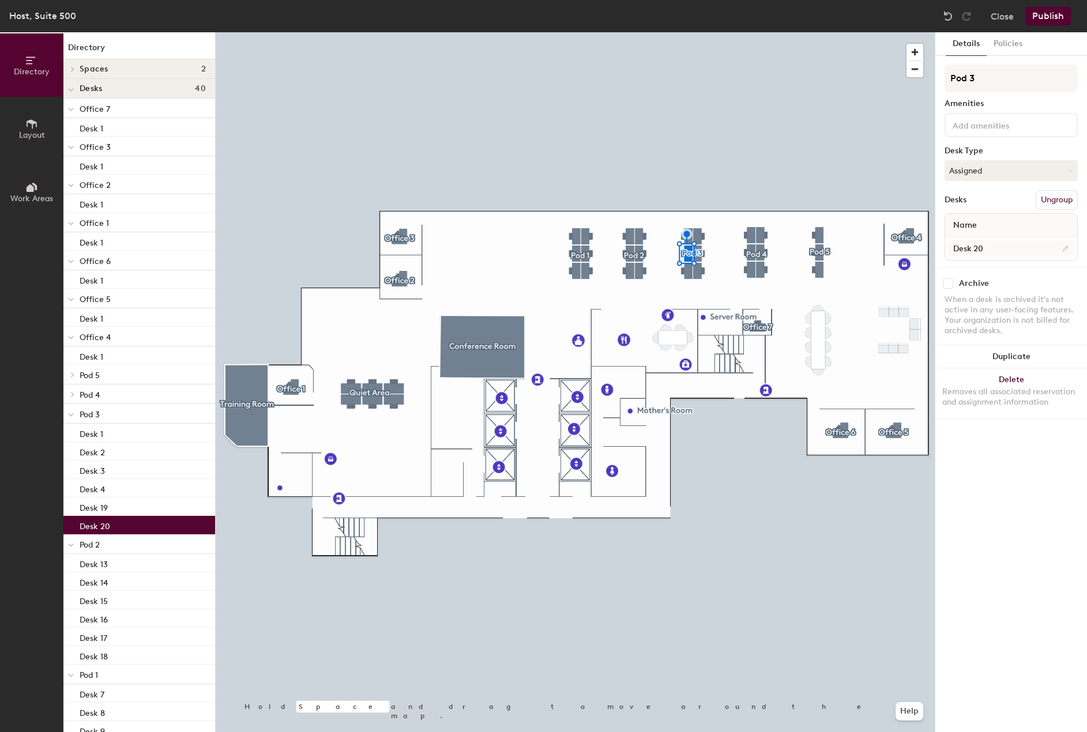
click at [709, 32] on div at bounding box center [575, 32] width 719 height 0
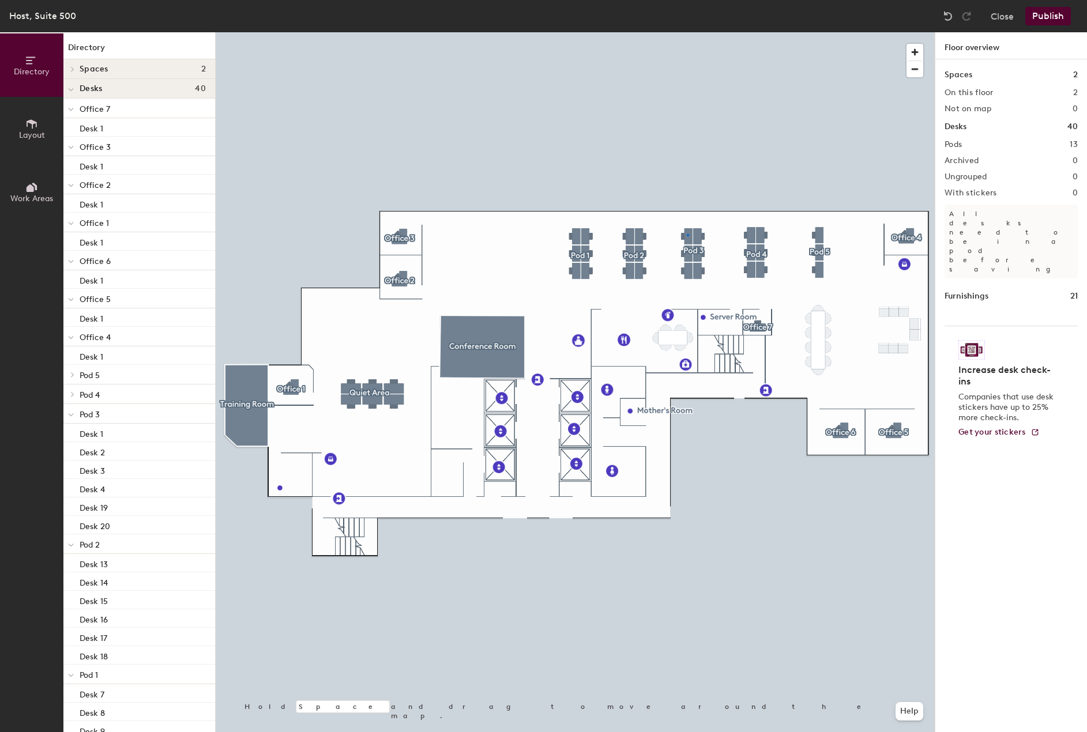
click at [687, 32] on div at bounding box center [575, 32] width 719 height 0
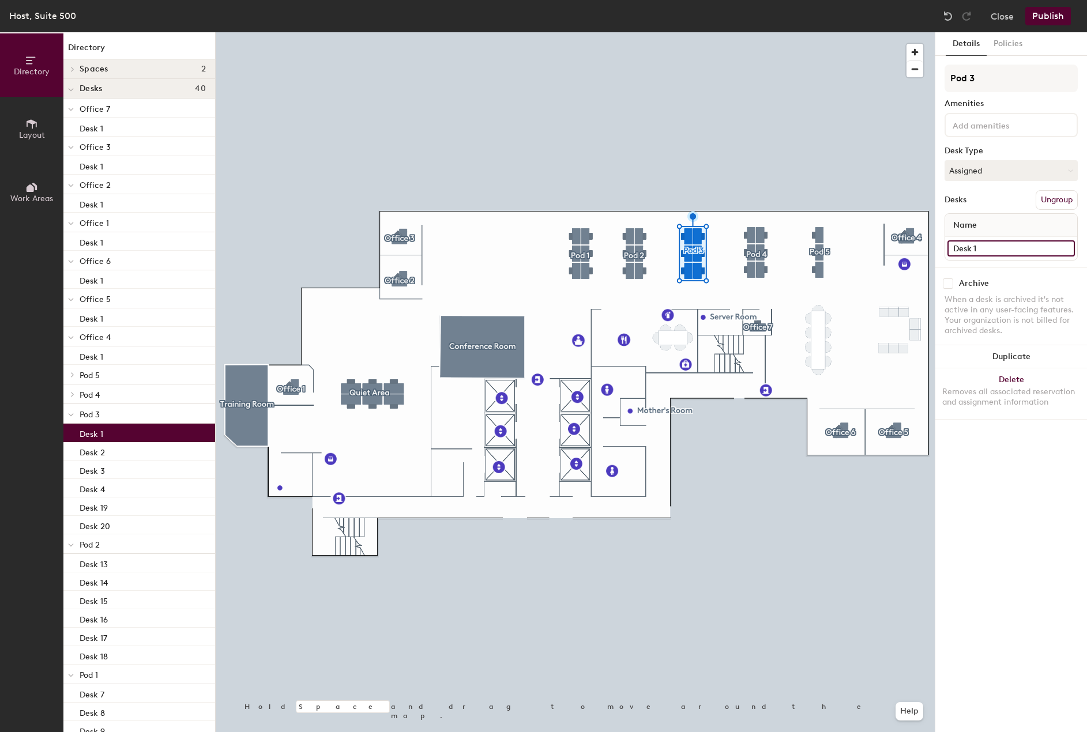
click at [987, 246] on input "Desk 1" at bounding box center [1010, 248] width 127 height 16
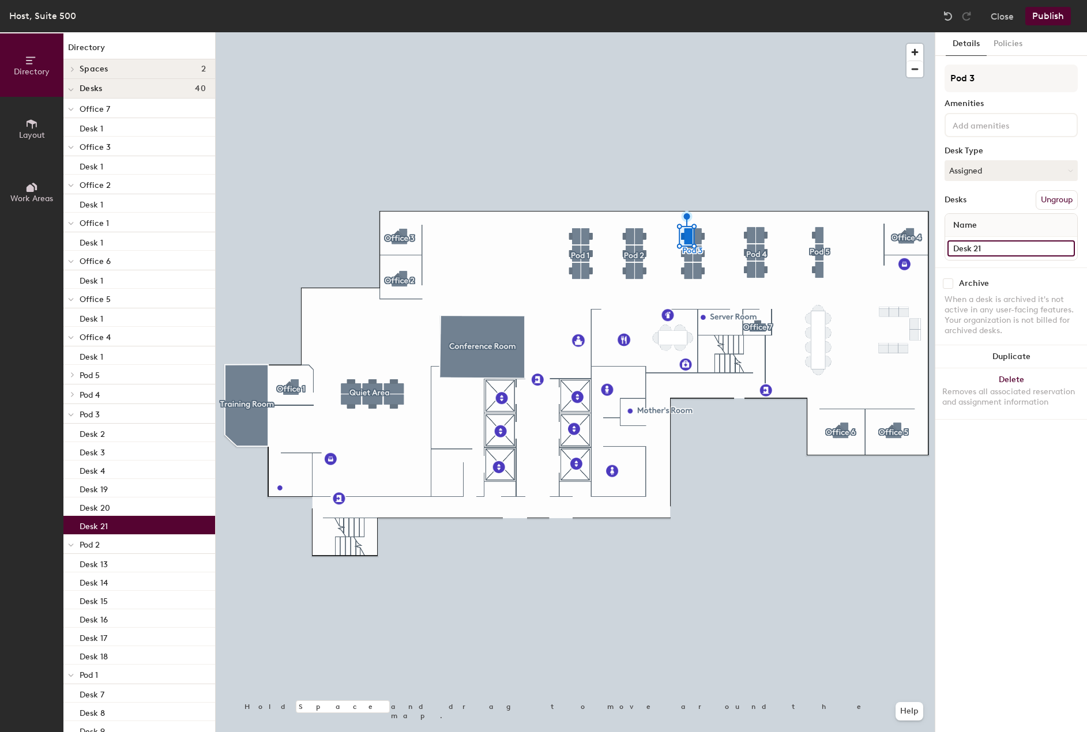
type input "Desk 21"
click at [995, 247] on input "Desk 4" at bounding box center [1010, 248] width 127 height 16
type input "Desk 22"
click at [731, 32] on div at bounding box center [575, 32] width 719 height 0
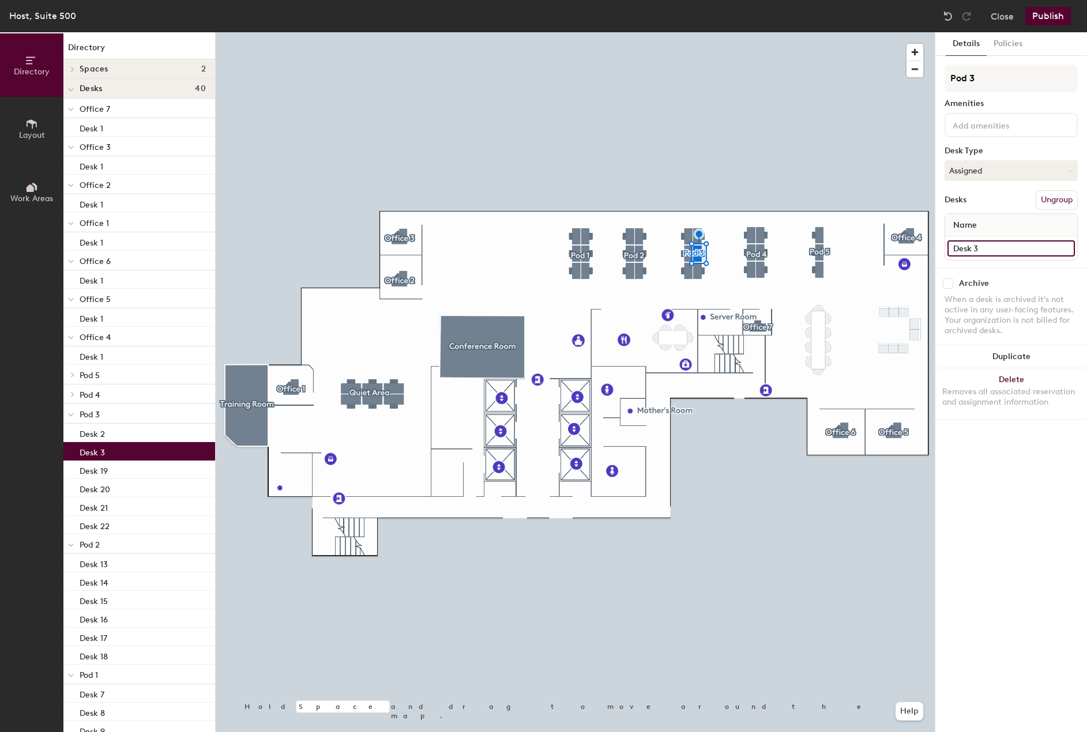
click at [992, 250] on input "Desk 3" at bounding box center [1010, 248] width 127 height 16
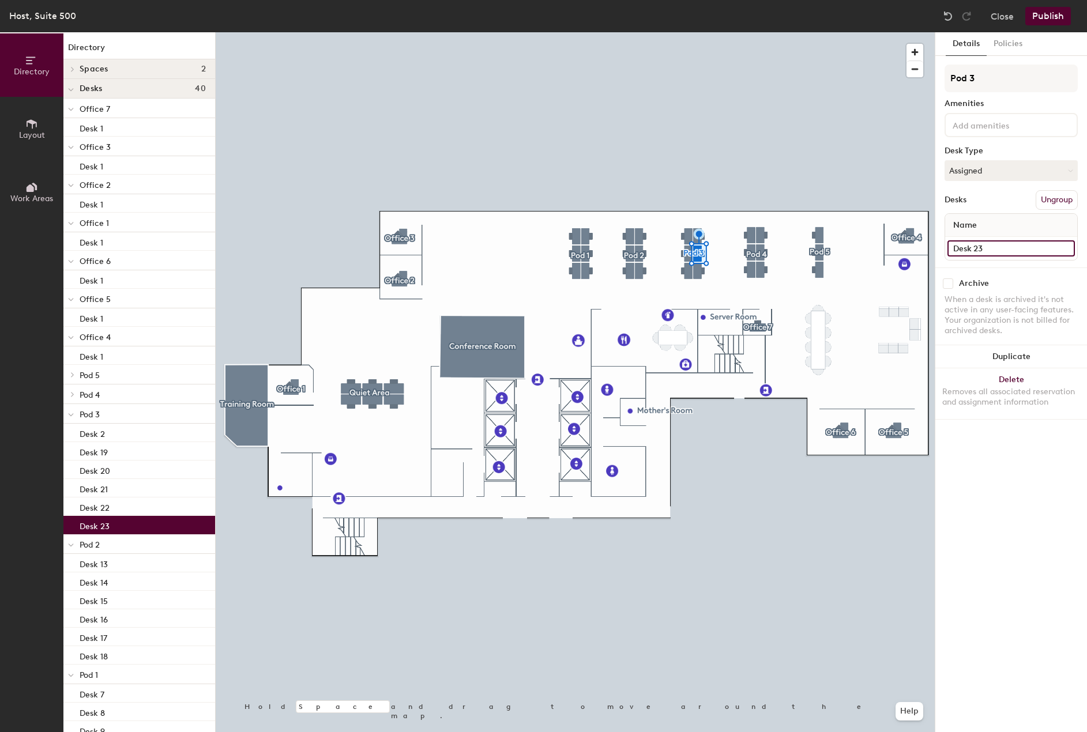
type input "Desk 23"
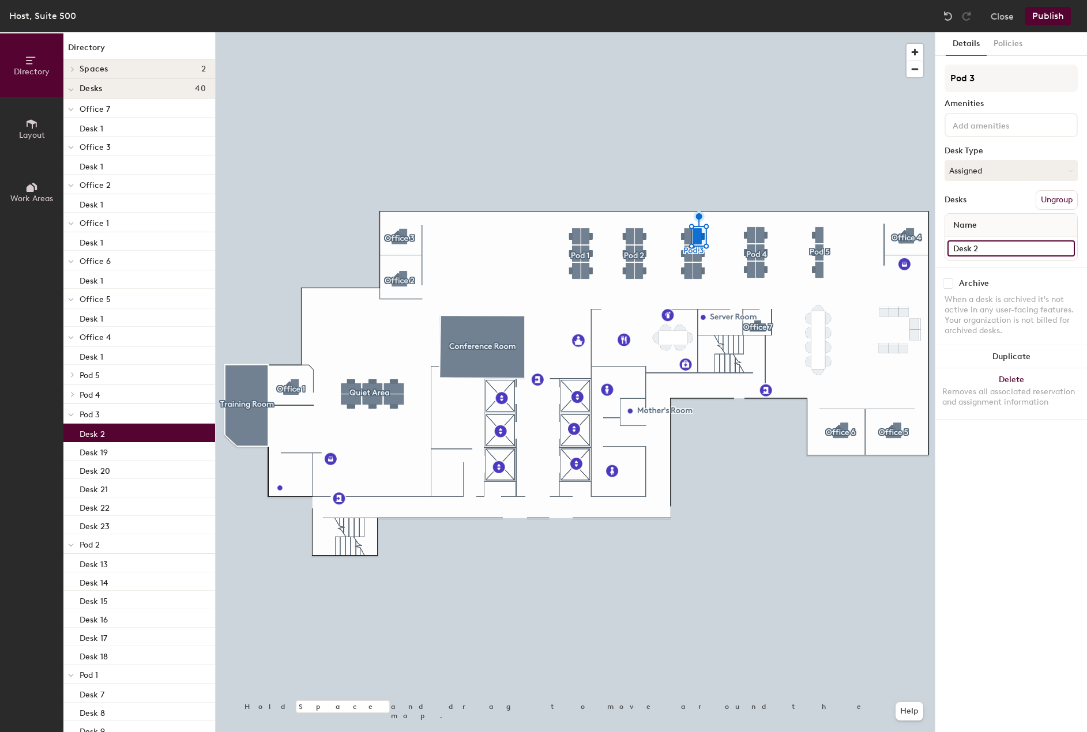
click at [977, 246] on input "Desk 2" at bounding box center [1010, 248] width 127 height 16
type input "Desk 24"
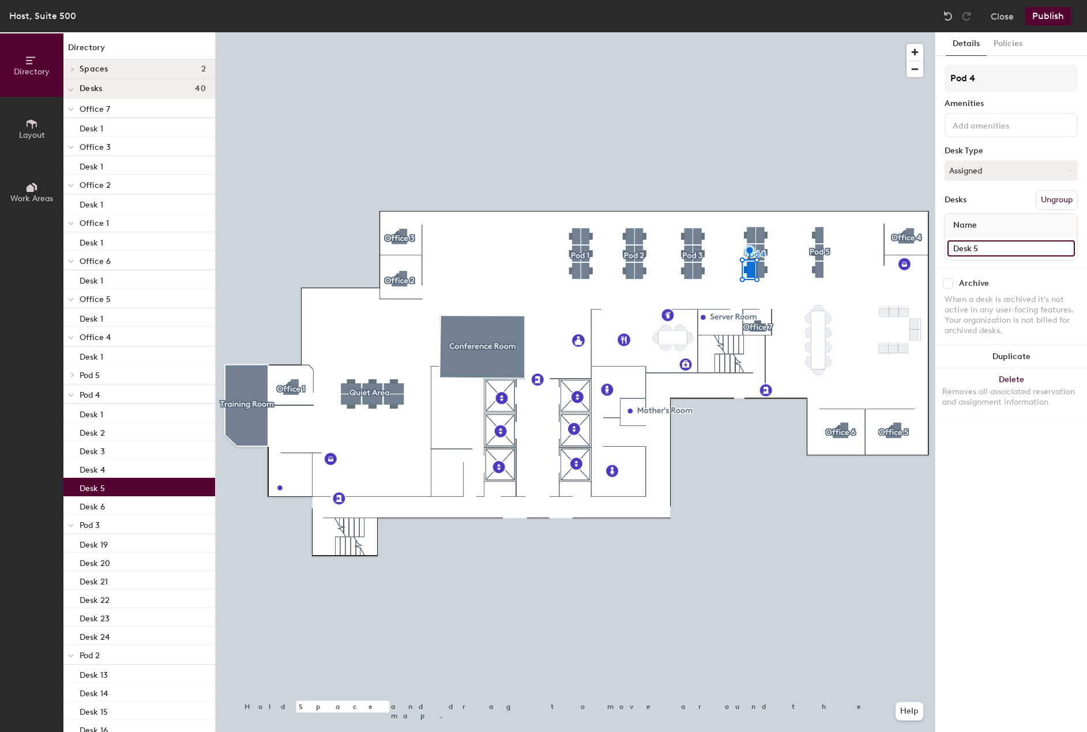
click at [980, 246] on input "Desk 5" at bounding box center [1010, 248] width 127 height 16
type input "Desk 25"
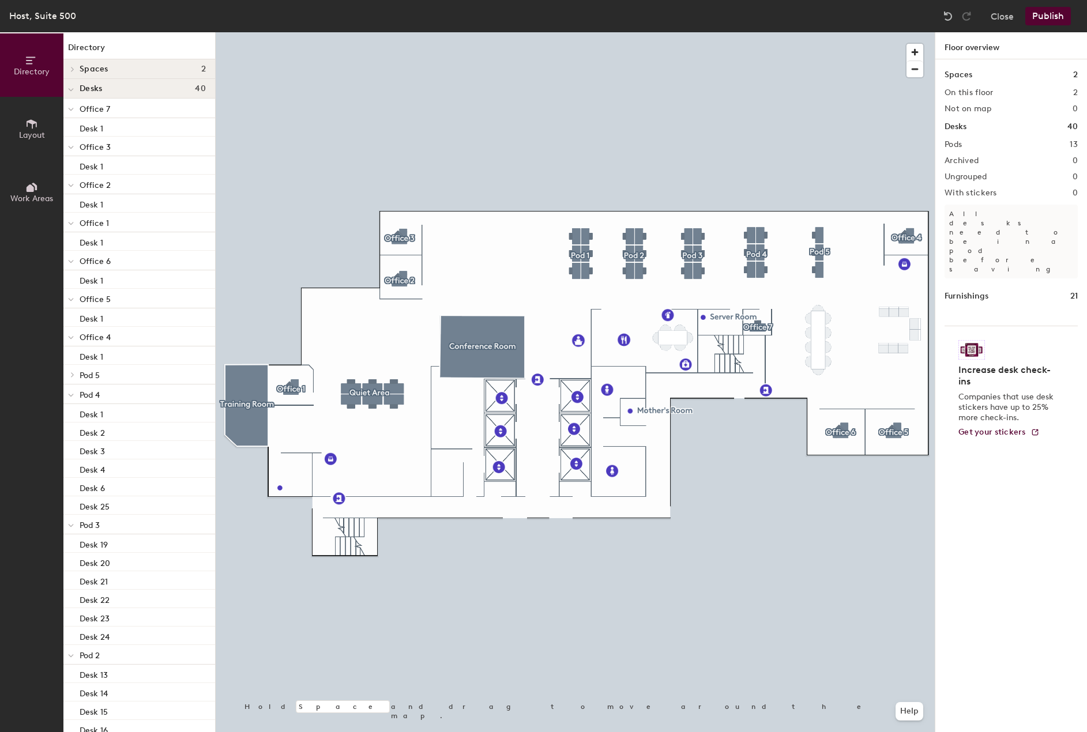
click at [751, 32] on div at bounding box center [575, 32] width 719 height 0
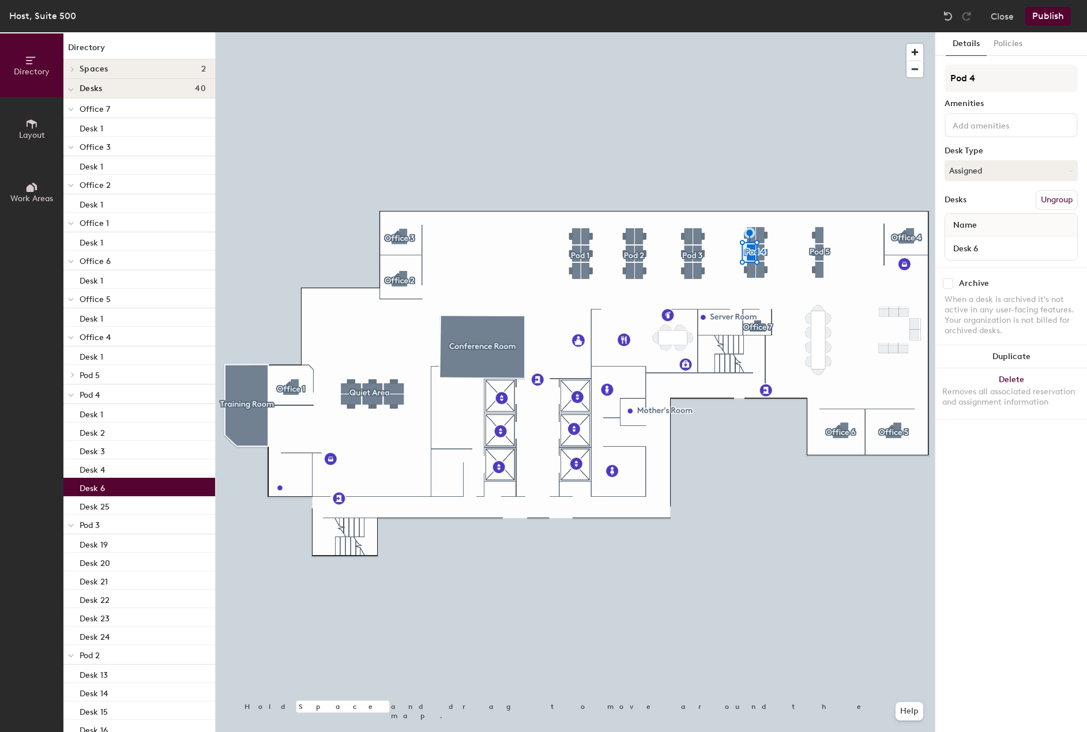
click at [986, 238] on div "Desk 6" at bounding box center [1011, 248] width 132 height 23
click at [748, 32] on div at bounding box center [575, 32] width 719 height 0
click at [983, 246] on input "Desk 6" at bounding box center [1010, 248] width 127 height 16
click at [972, 246] on input "Desk 6" at bounding box center [1010, 248] width 127 height 16
type input "Desk 26"
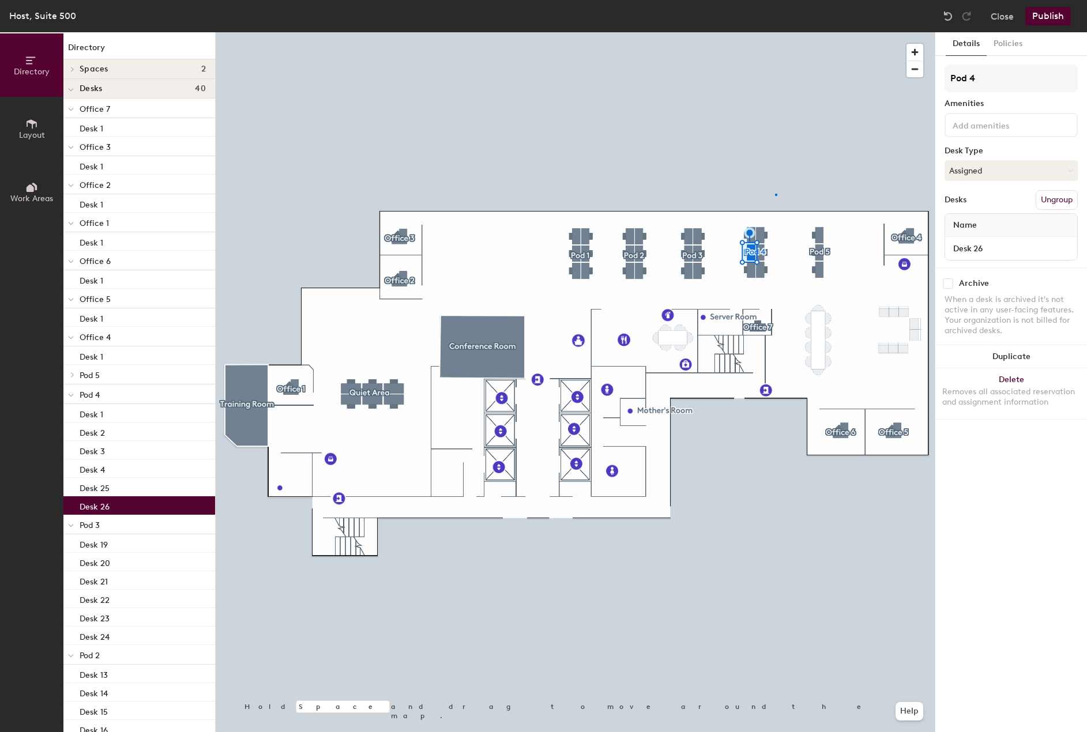
click at [775, 32] on div at bounding box center [575, 32] width 719 height 0
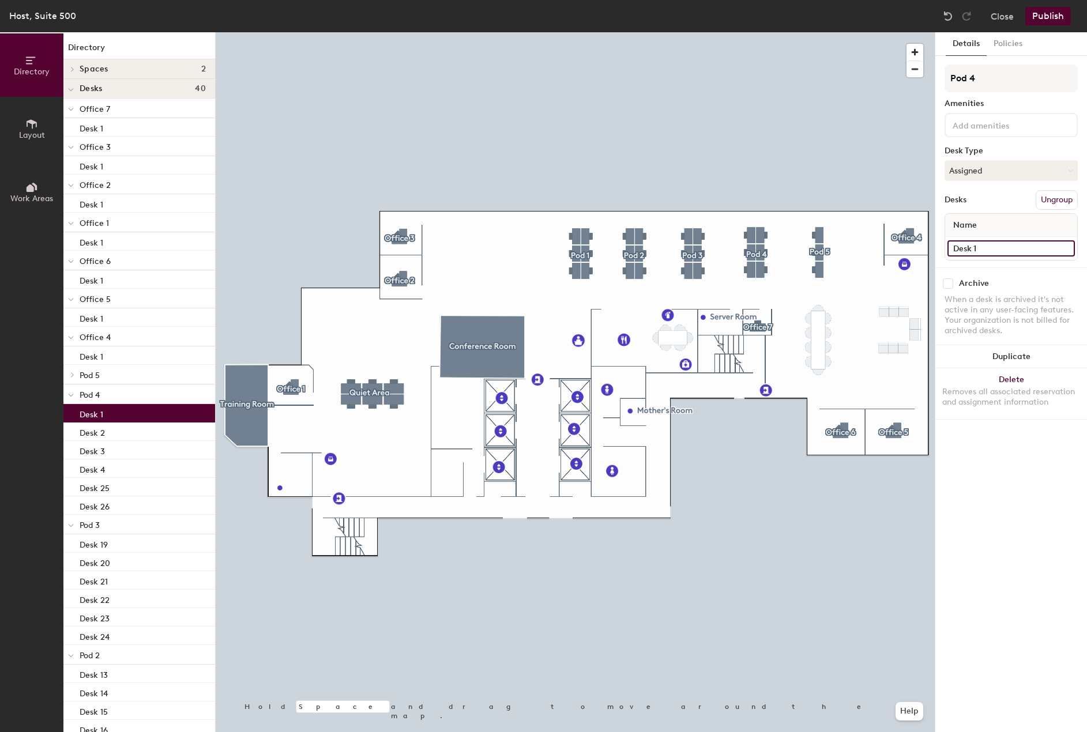
click at [1011, 245] on input "Desk 1" at bounding box center [1010, 248] width 127 height 16
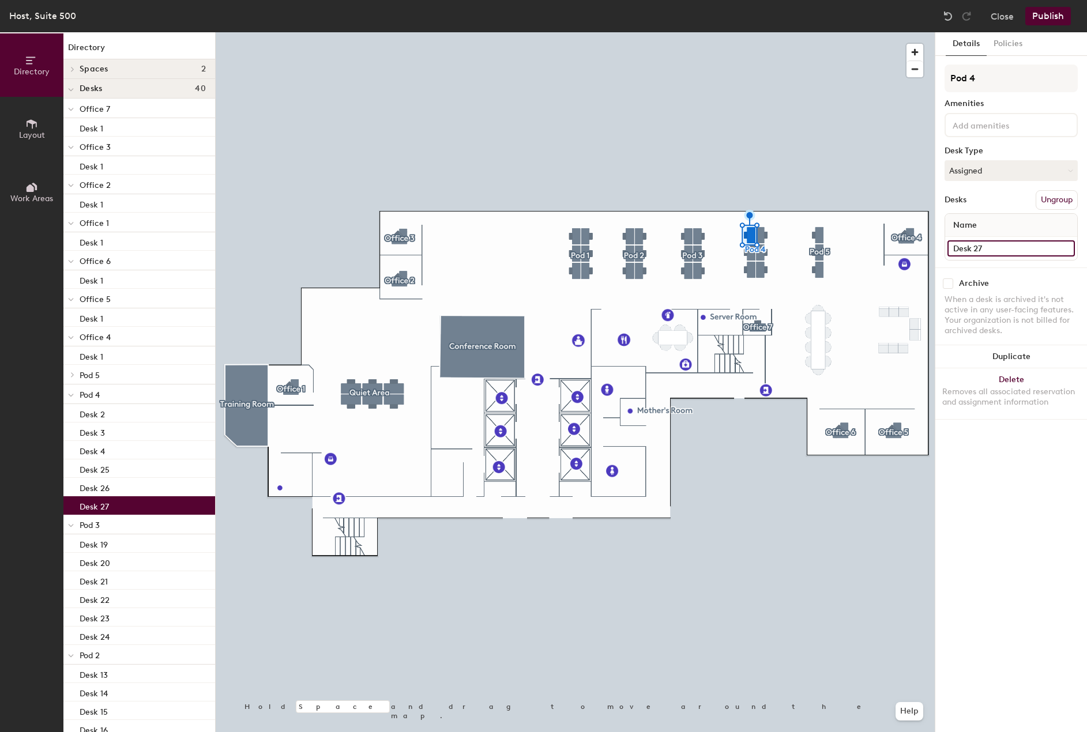
type input "Desk 27"
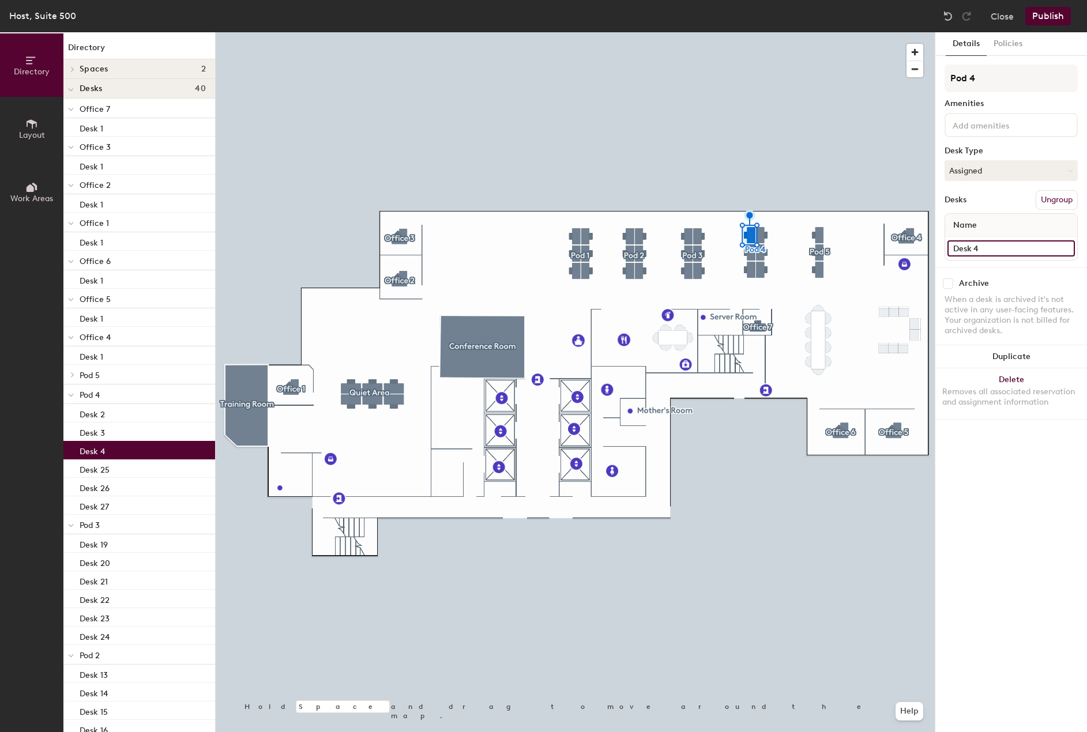
click at [999, 247] on input "Desk 4" at bounding box center [1010, 248] width 127 height 16
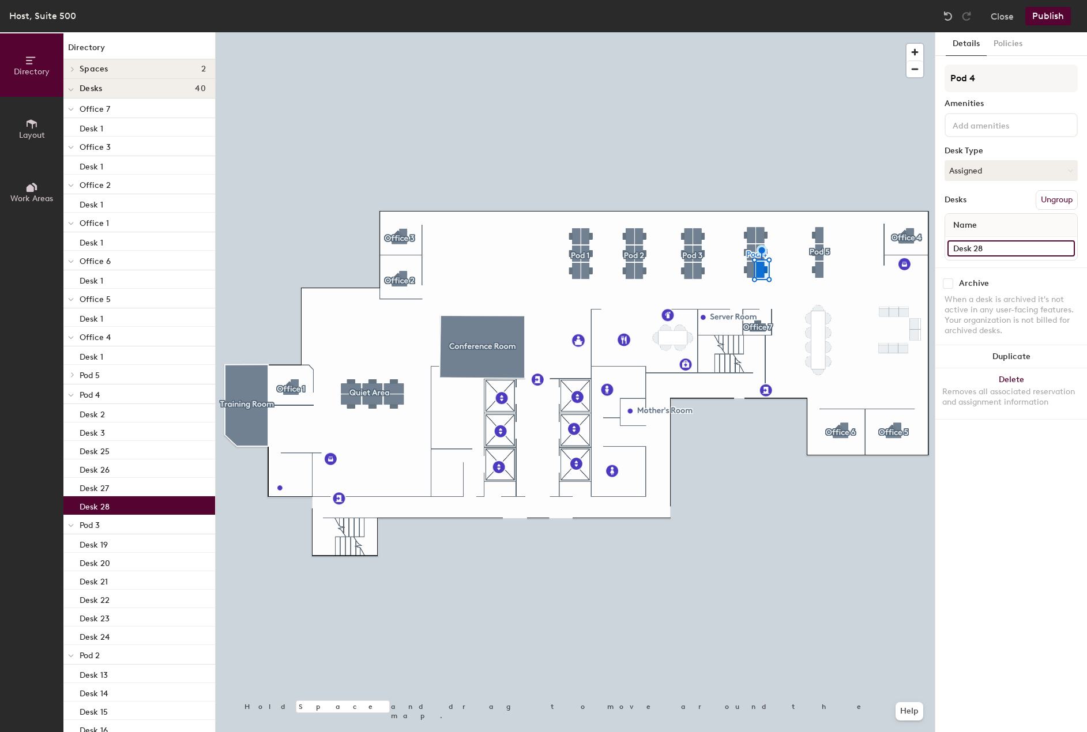
type input "Desk 28"
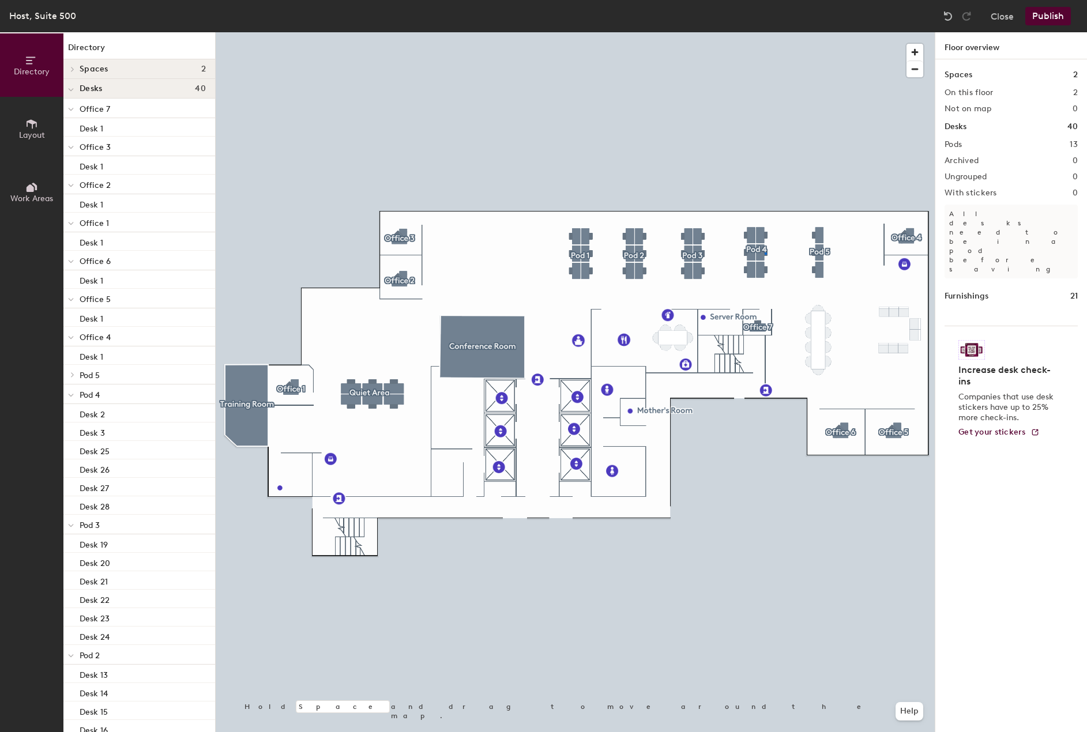
click at [765, 32] on div at bounding box center [575, 32] width 719 height 0
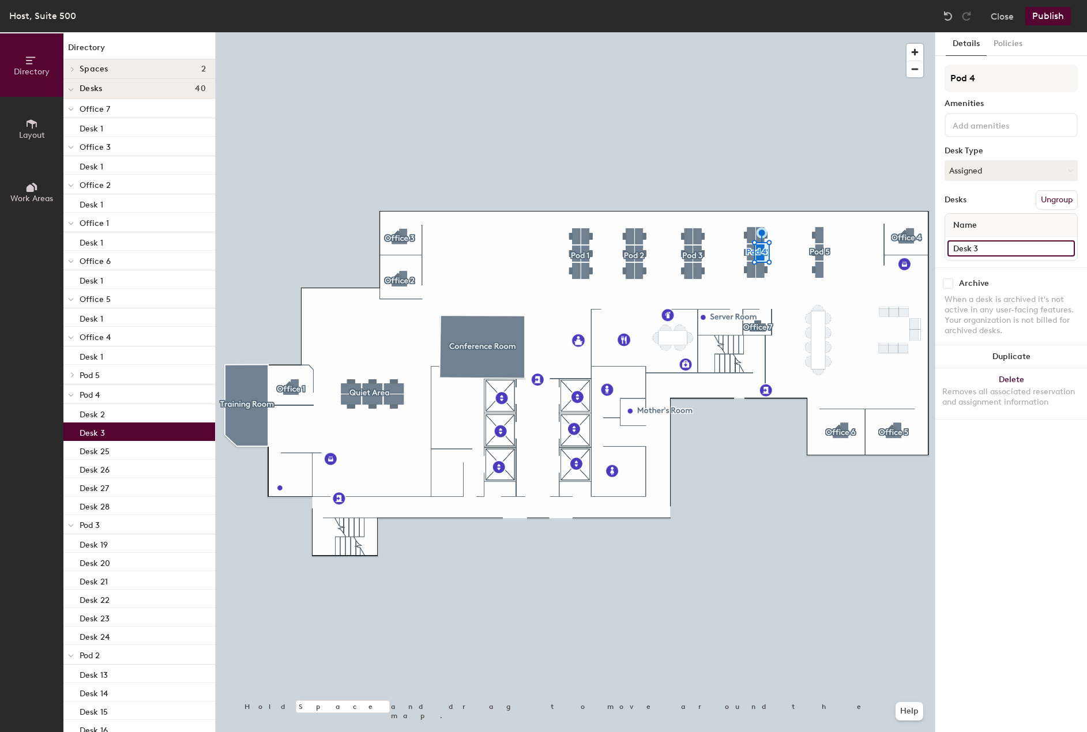
click at [1007, 249] on input "Desk 3" at bounding box center [1010, 248] width 127 height 16
type input "Desk 29"
click at [1010, 246] on input "Desk 2" at bounding box center [1010, 248] width 127 height 16
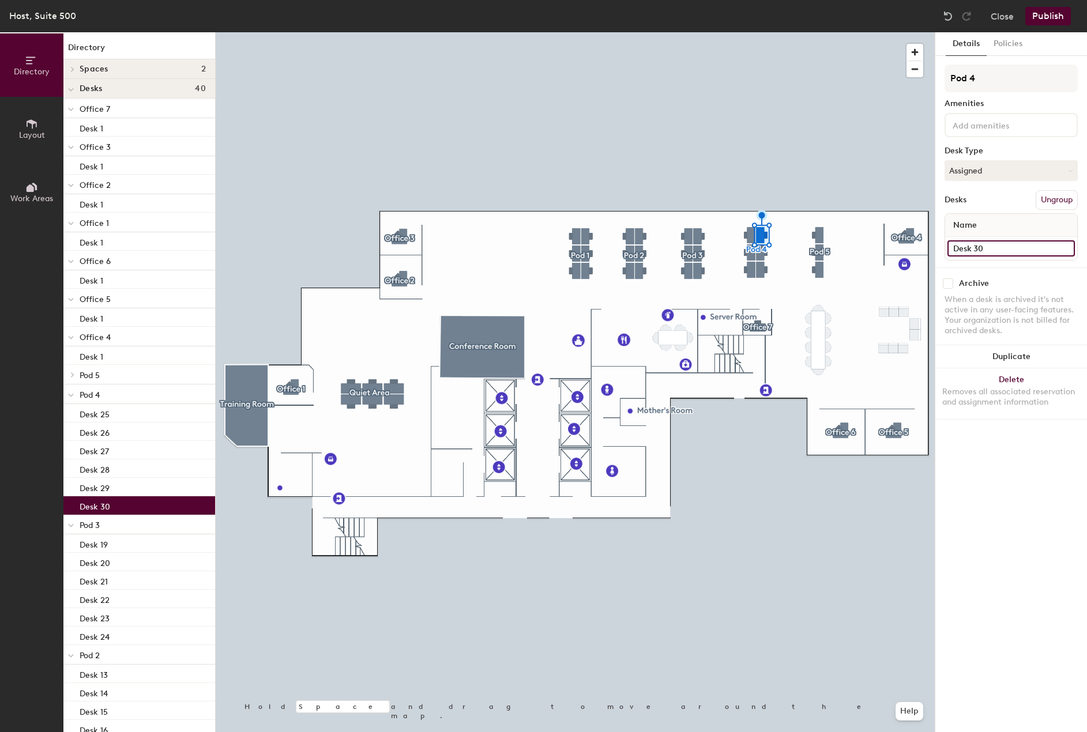
type input "Desk 30"
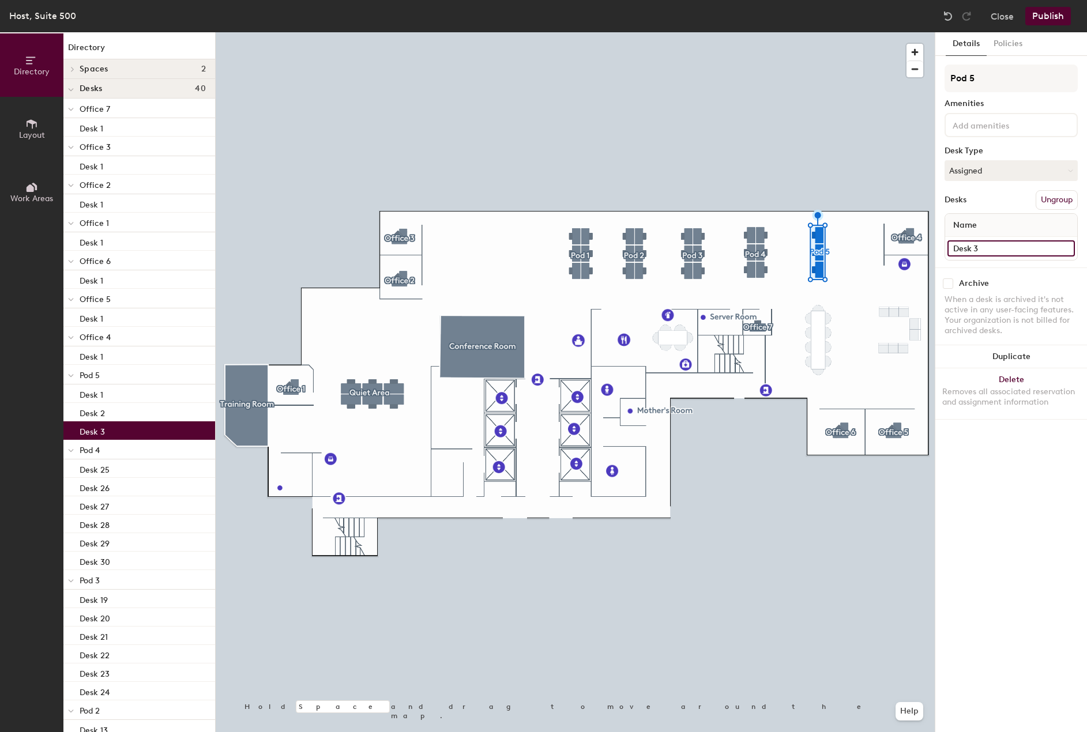
click at [989, 248] on input "Desk 3" at bounding box center [1010, 248] width 127 height 16
type input "Desk 31"
click at [835, 32] on div at bounding box center [575, 32] width 719 height 0
click at [994, 243] on input "Desk 2" at bounding box center [1010, 248] width 127 height 16
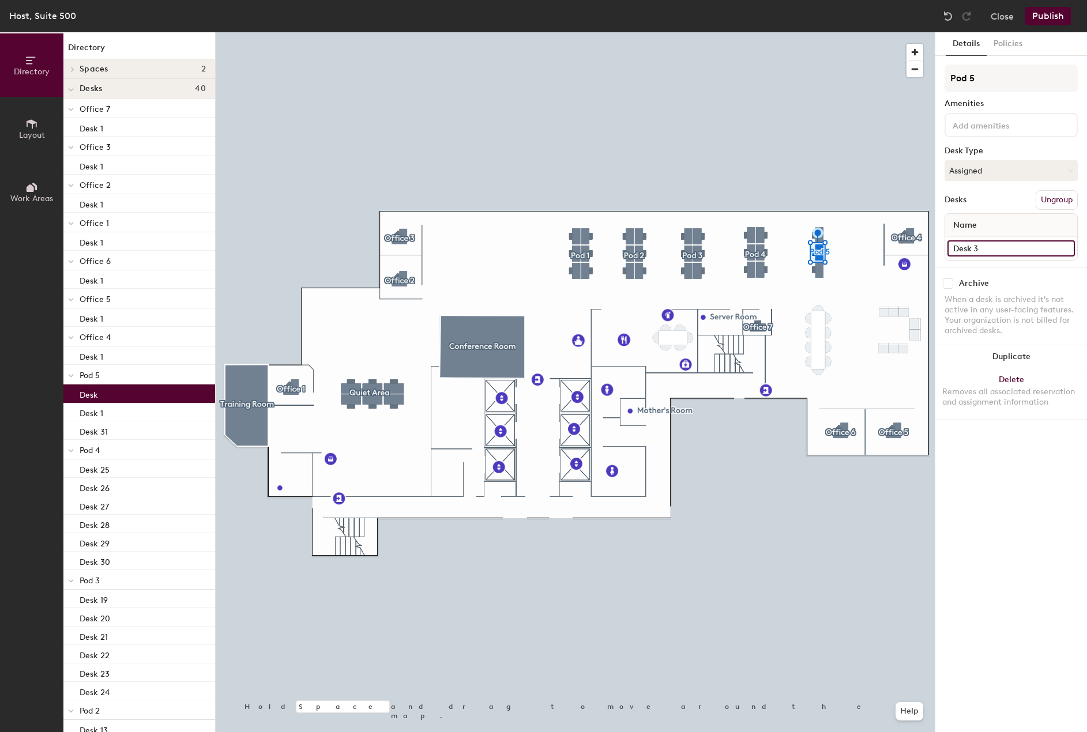
type input "Desk 32"
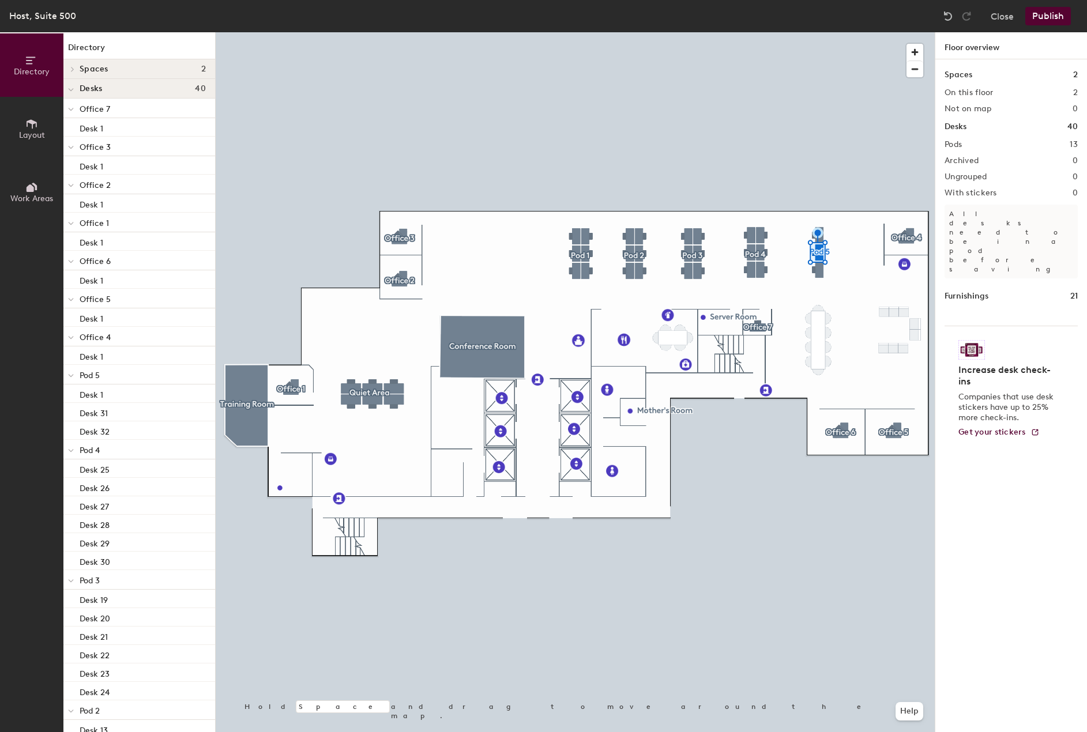
click at [815, 32] on div at bounding box center [575, 32] width 719 height 0
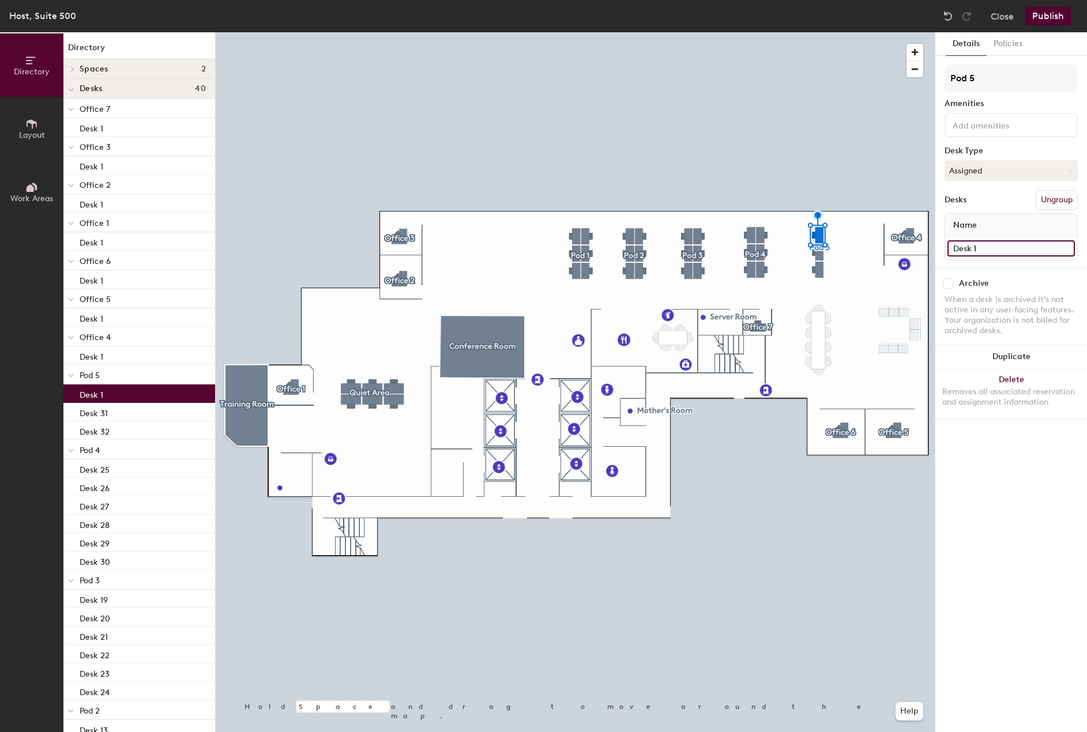
click at [985, 251] on input "Desk 1" at bounding box center [1010, 248] width 127 height 16
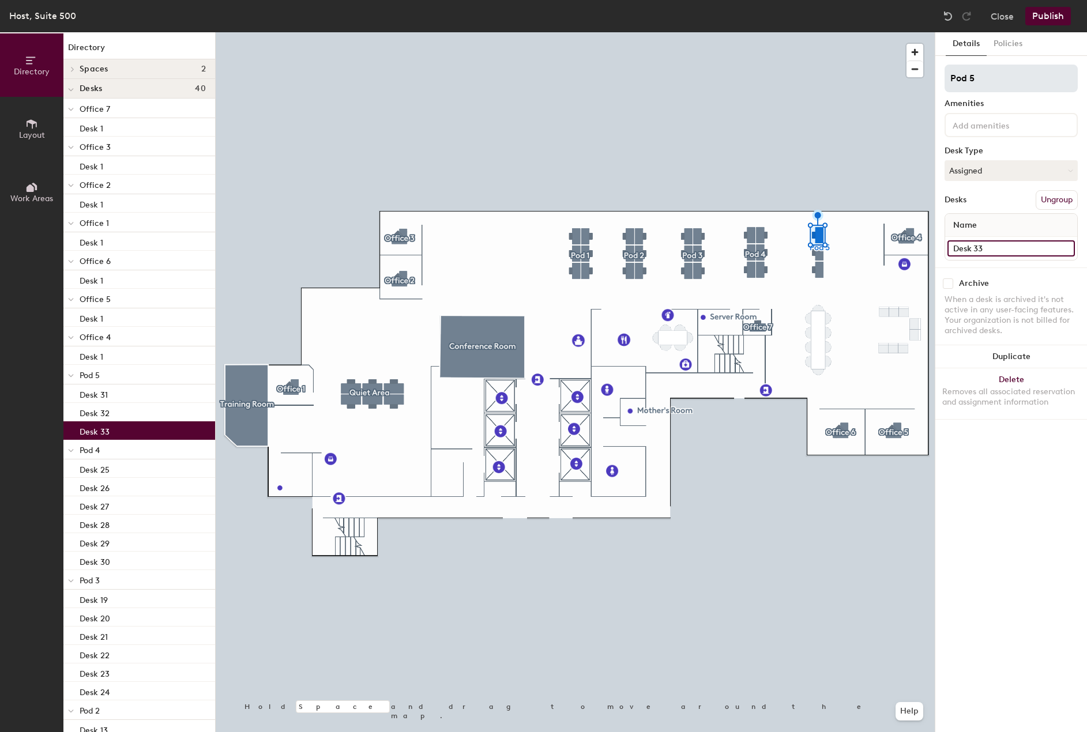
type input "Desk 33"
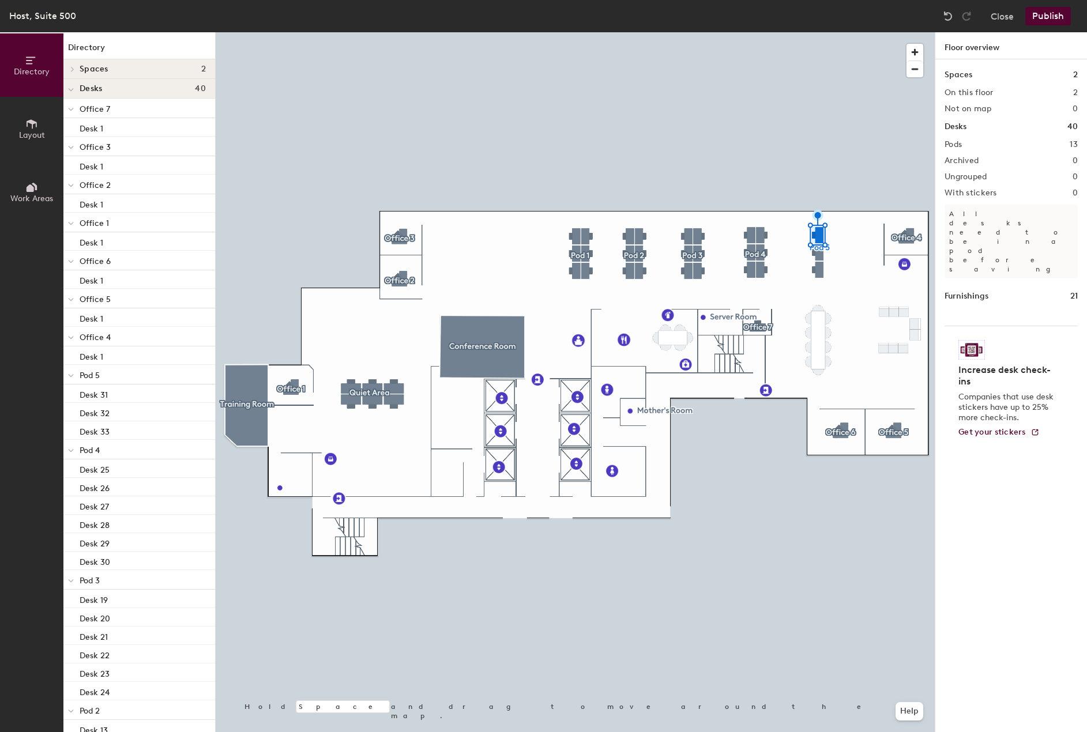
click at [1063, 21] on button "Publish" at bounding box center [1048, 16] width 46 height 18
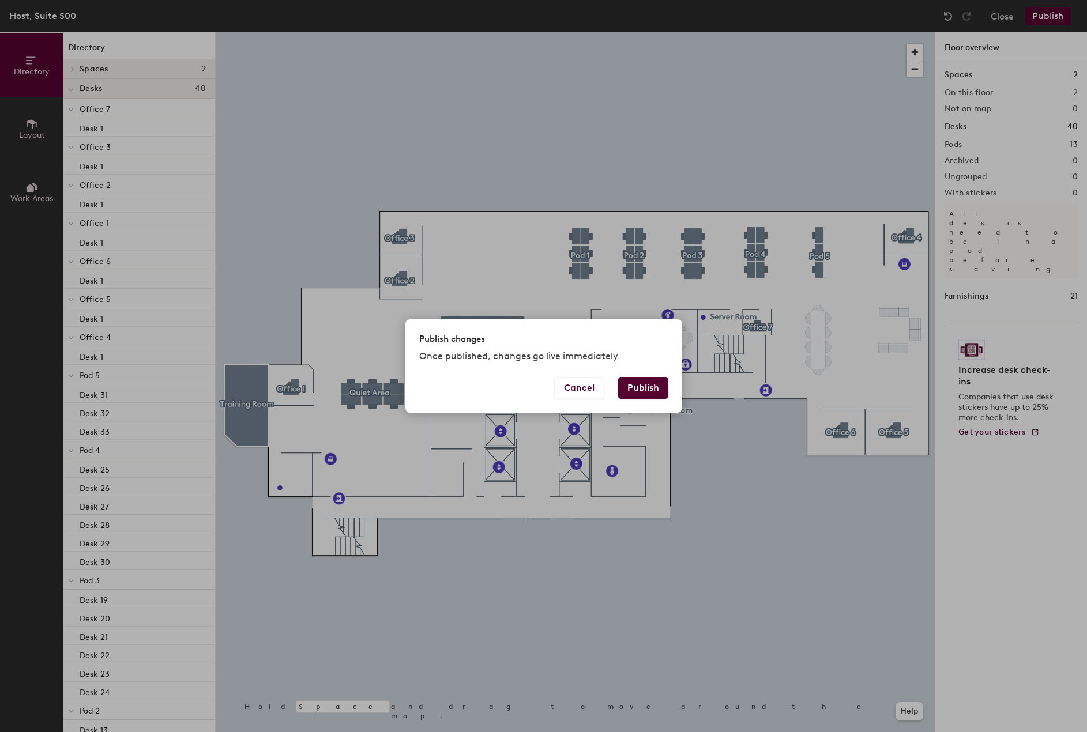
click at [649, 382] on button "Publish" at bounding box center [643, 388] width 50 height 22
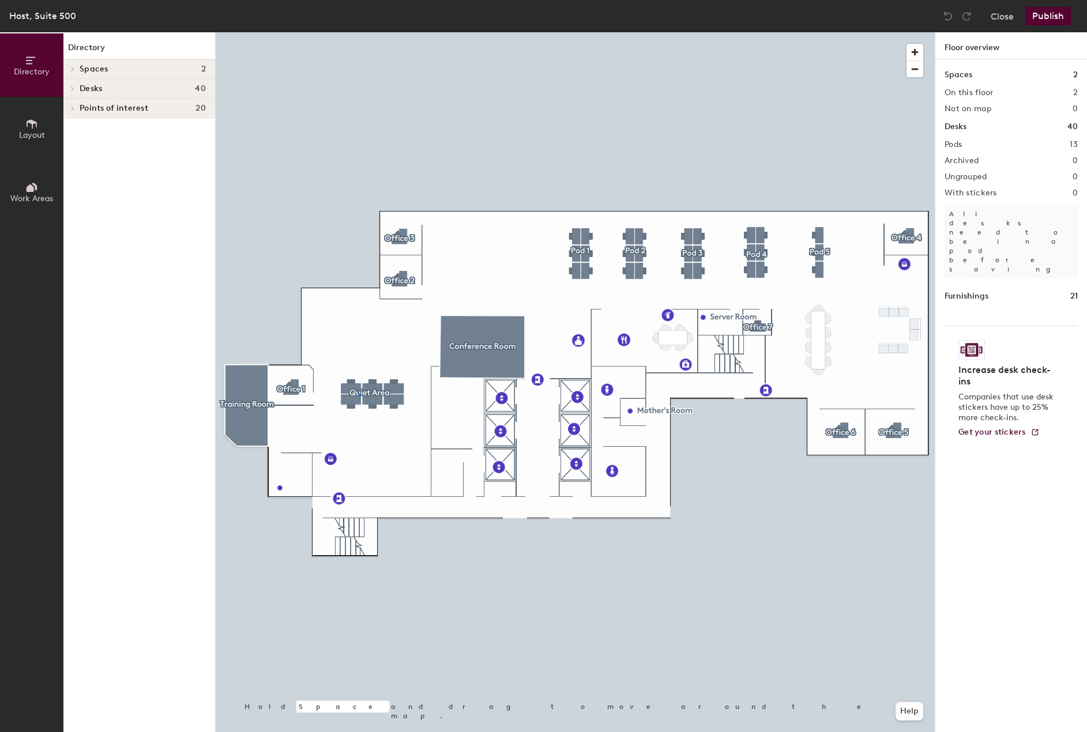
click at [359, 32] on div at bounding box center [575, 32] width 719 height 0
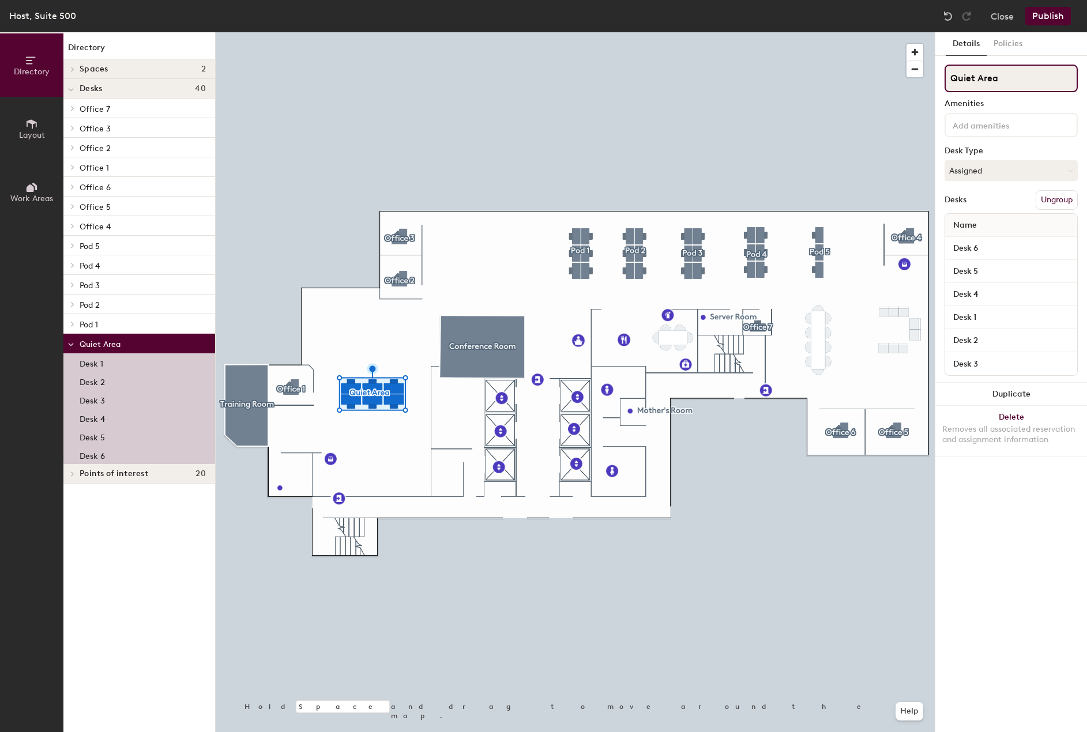
click at [993, 84] on input "Quiet Area" at bounding box center [1010, 79] width 133 height 28
click at [953, 81] on input "Quiet Area" at bounding box center [1010, 79] width 133 height 28
type input "Pod 1 - Quiet Area"
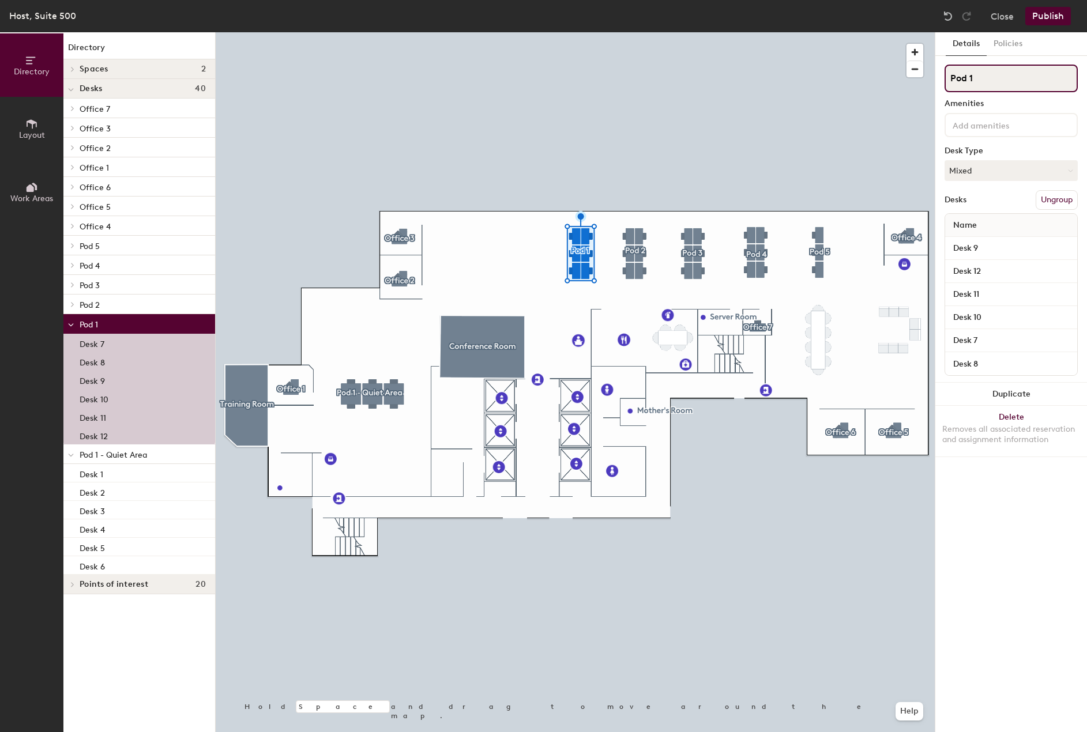
click at [994, 78] on input "Pod 1" at bounding box center [1010, 79] width 133 height 28
type input "Pod 2"
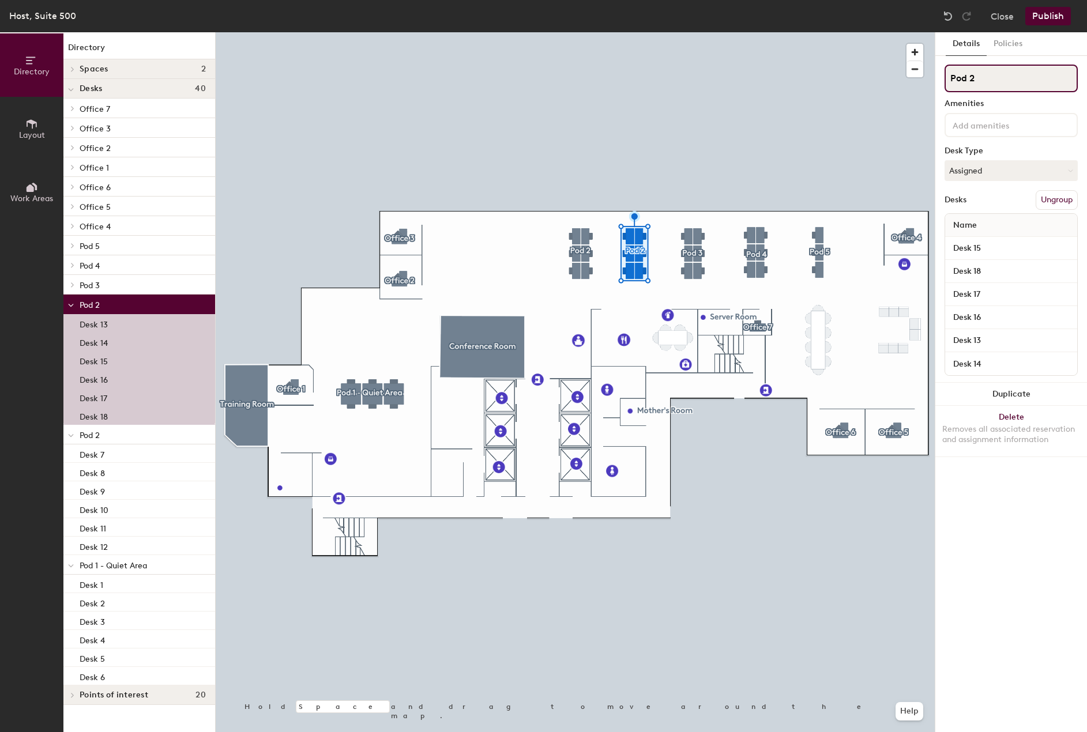
click at [991, 80] on input "Pod 2" at bounding box center [1010, 79] width 133 height 28
type input "Pod 3"
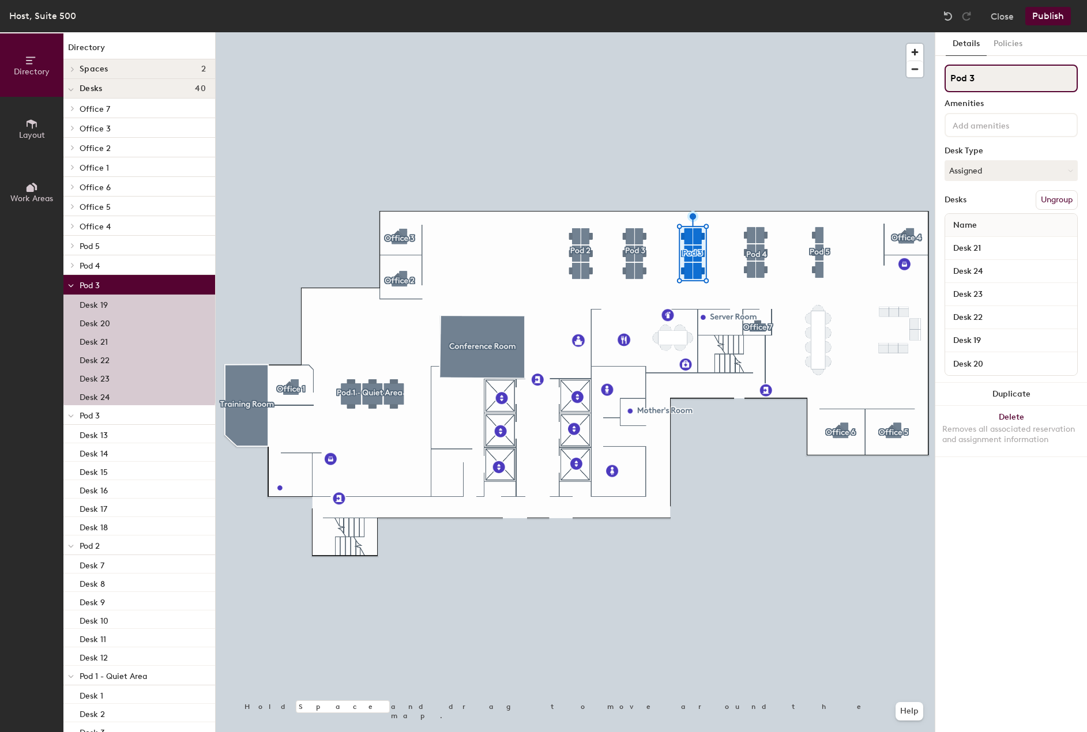
click at [989, 76] on input "Pod 3" at bounding box center [1010, 79] width 133 height 28
type input "Pod 4"
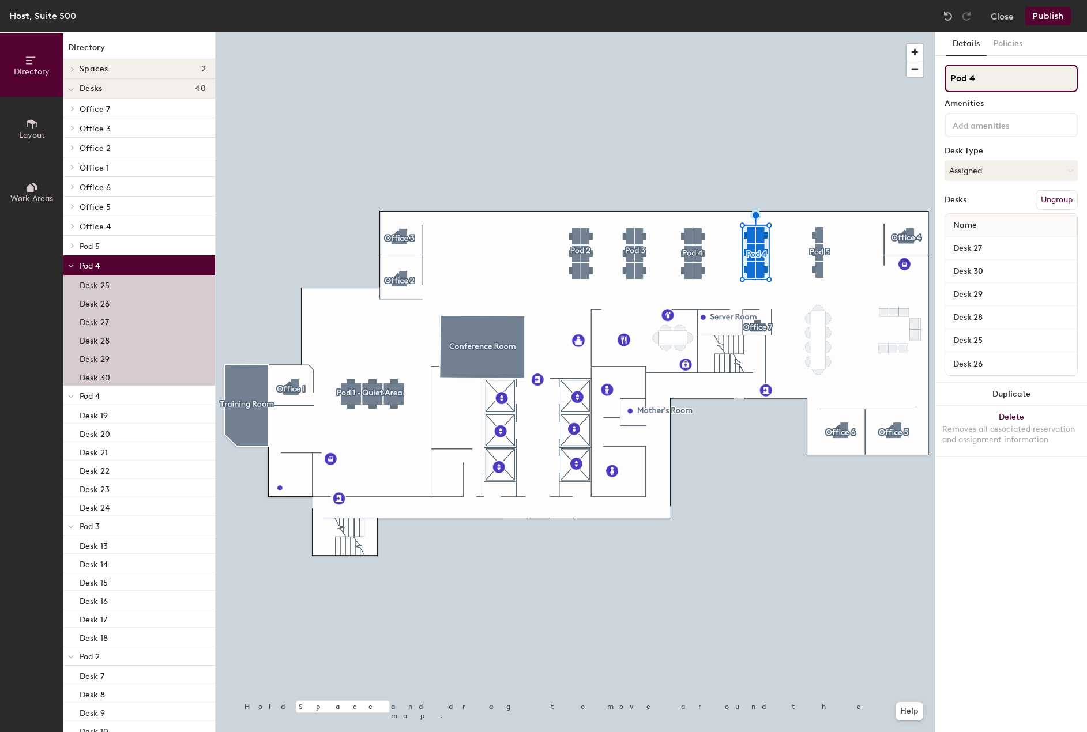
click at [996, 77] on input "Pod 4" at bounding box center [1010, 79] width 133 height 28
type input "Pod 5"
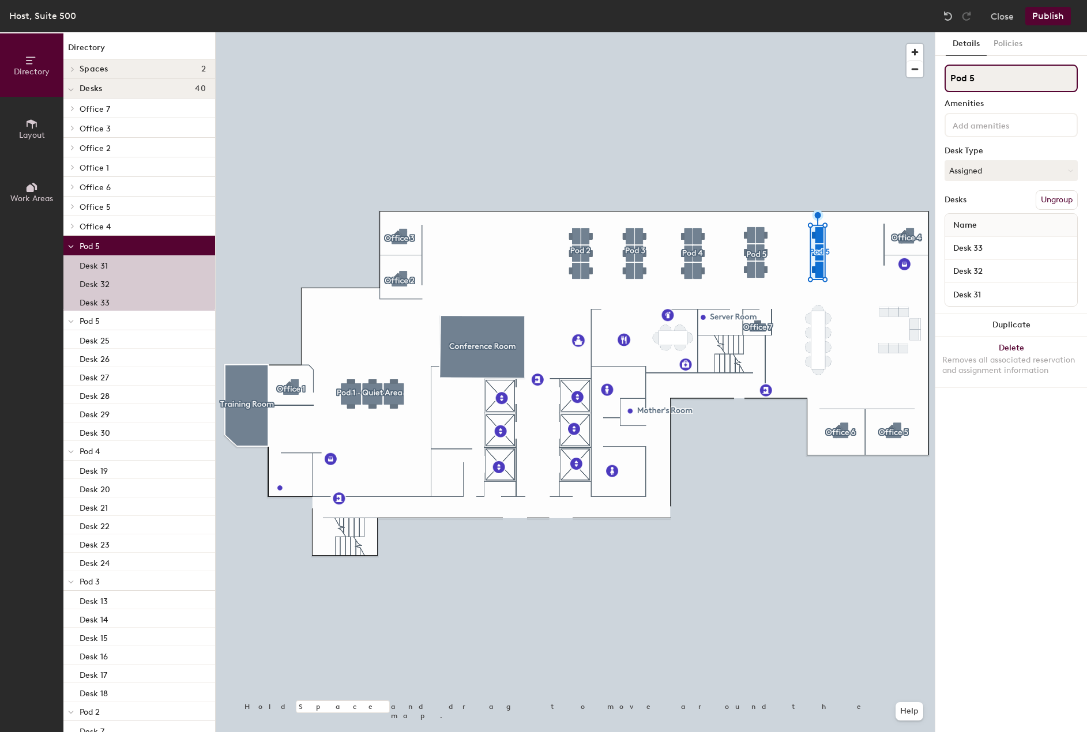
click at [981, 78] on input "Pod 5" at bounding box center [1010, 79] width 133 height 28
type input "Pod 6"
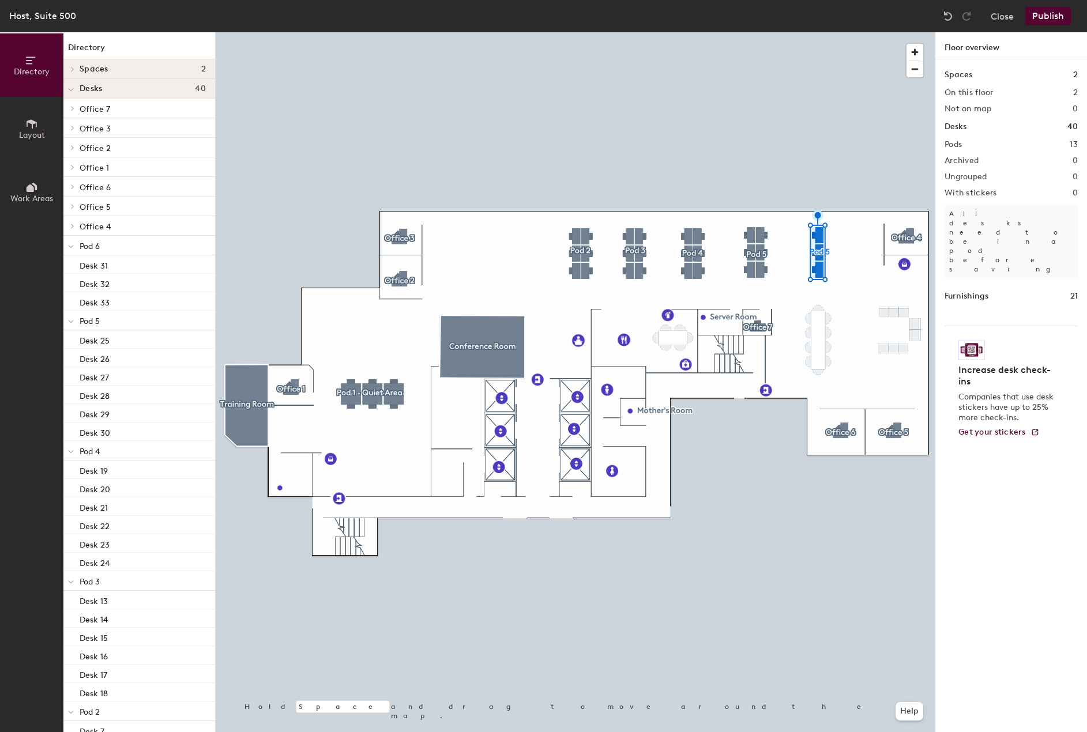
click at [1060, 19] on button "Publish" at bounding box center [1048, 16] width 46 height 18
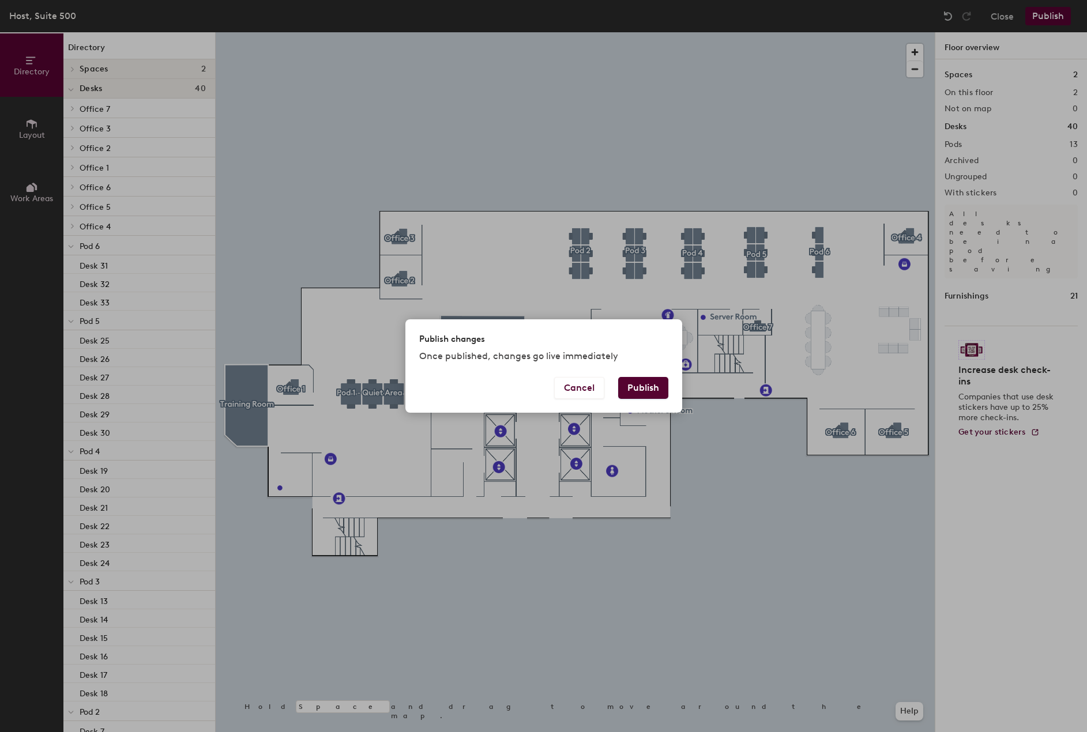
click at [643, 387] on button "Publish" at bounding box center [643, 388] width 50 height 22
